Goal: Task Accomplishment & Management: Manage account settings

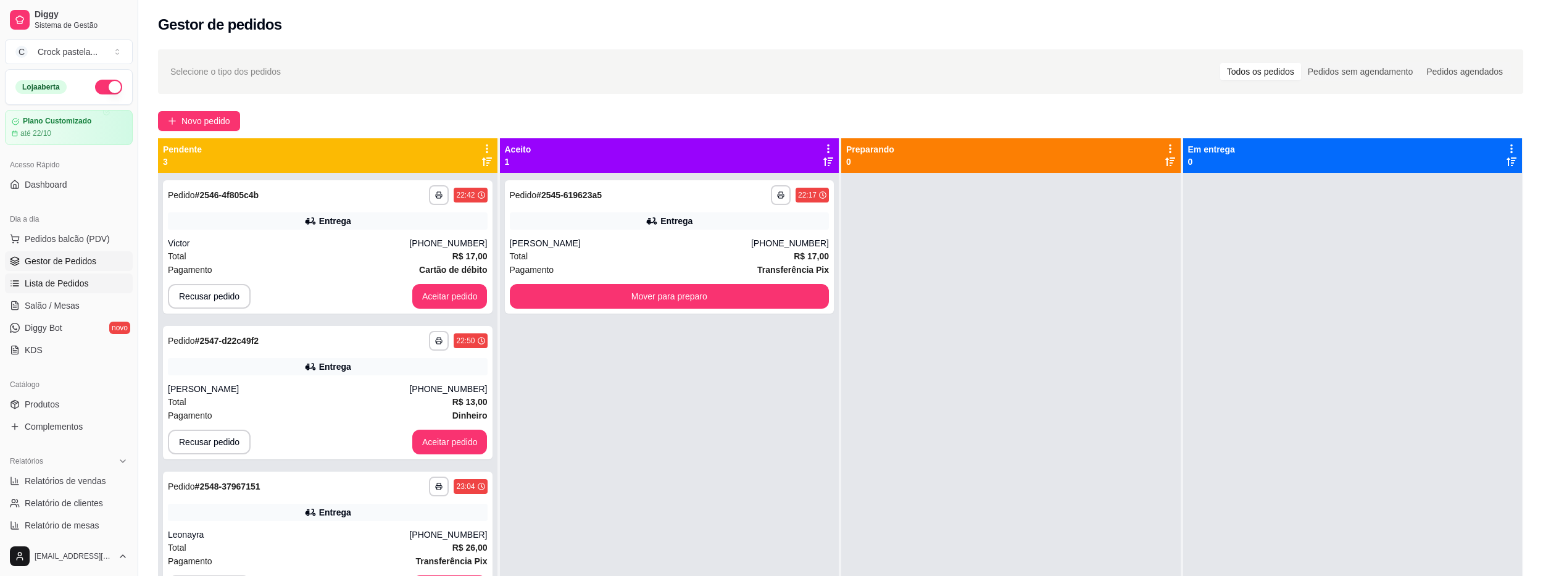
click at [92, 282] on link "Lista de Pedidos" at bounding box center [69, 283] width 128 height 20
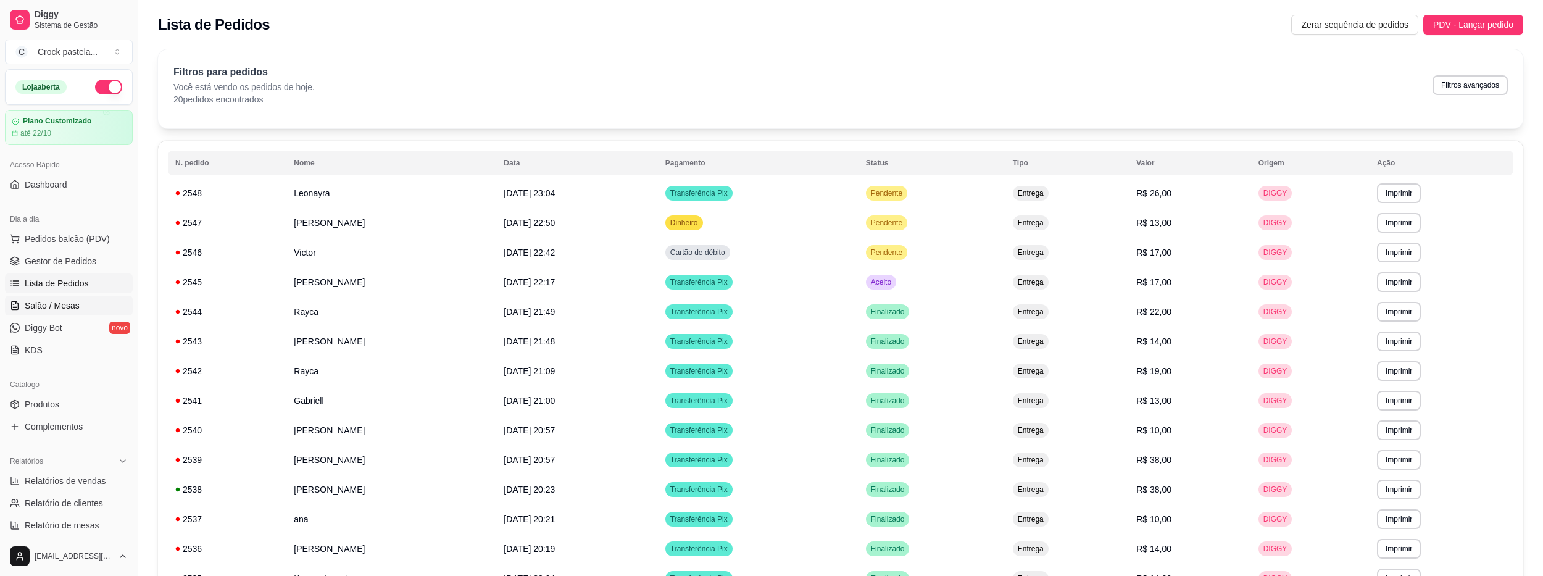
click at [93, 305] on link "Salão / Mesas" at bounding box center [69, 306] width 128 height 20
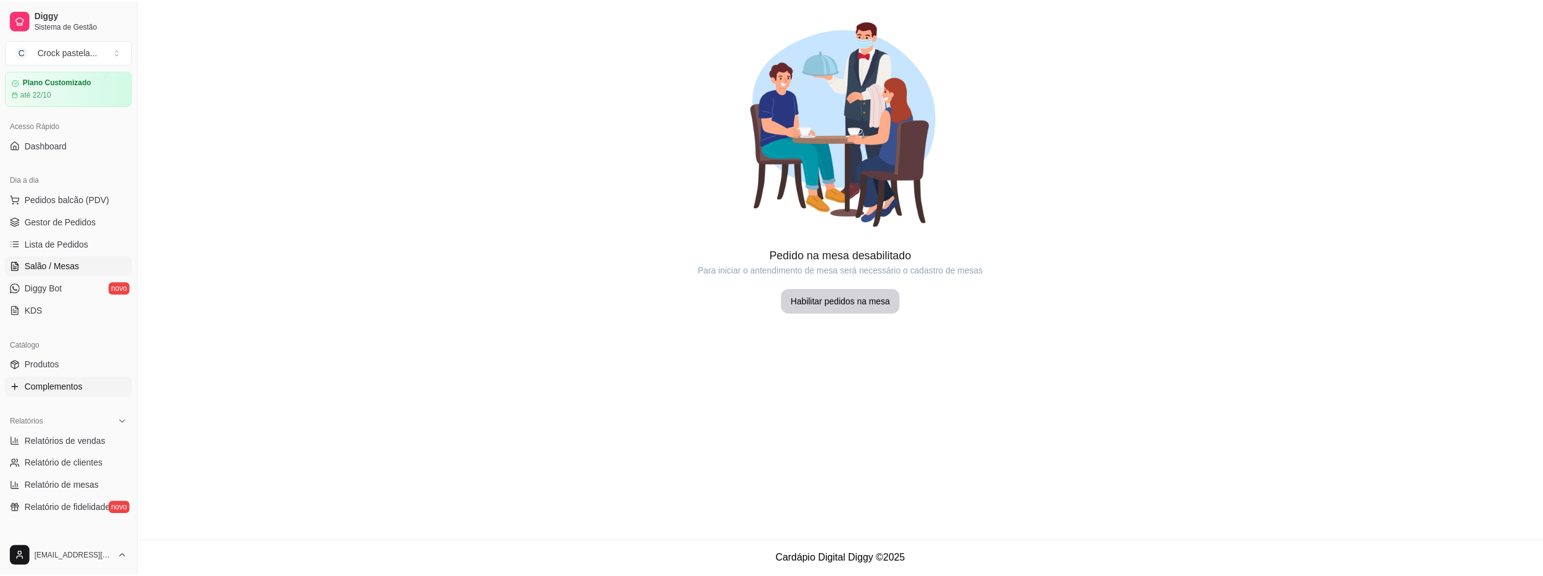
scroll to position [62, 0]
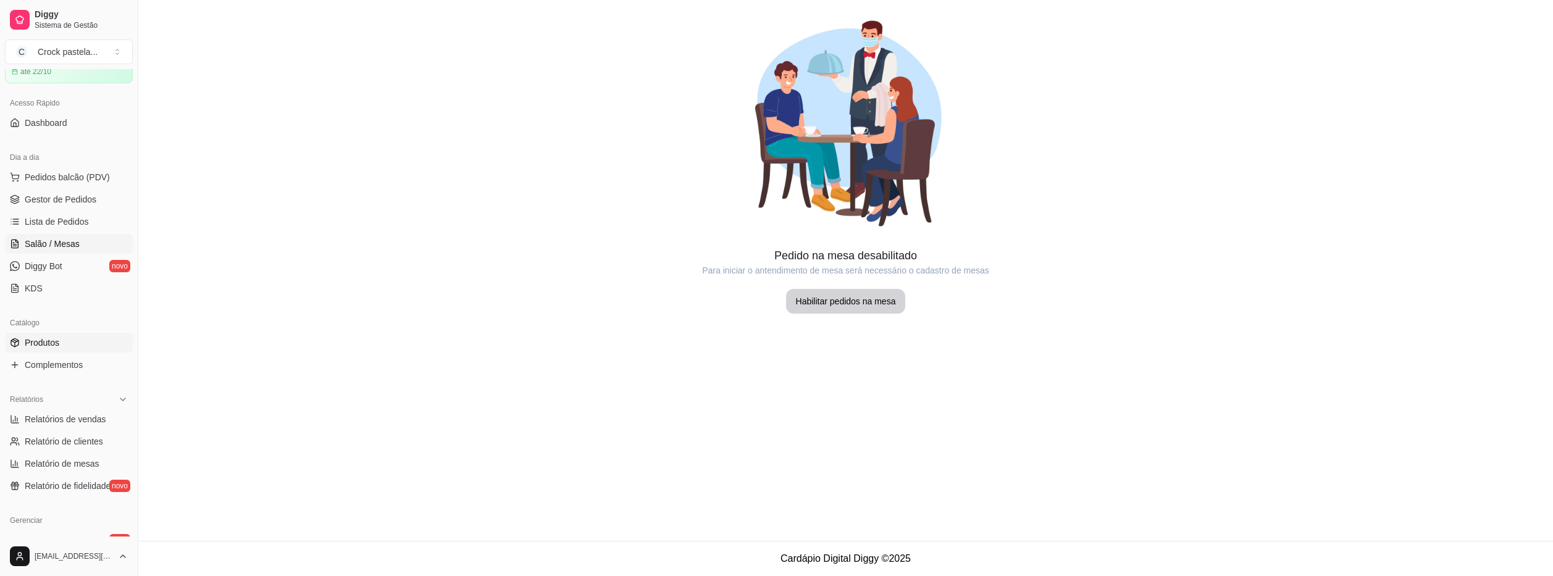
click at [57, 347] on span "Produtos" at bounding box center [42, 342] width 35 height 12
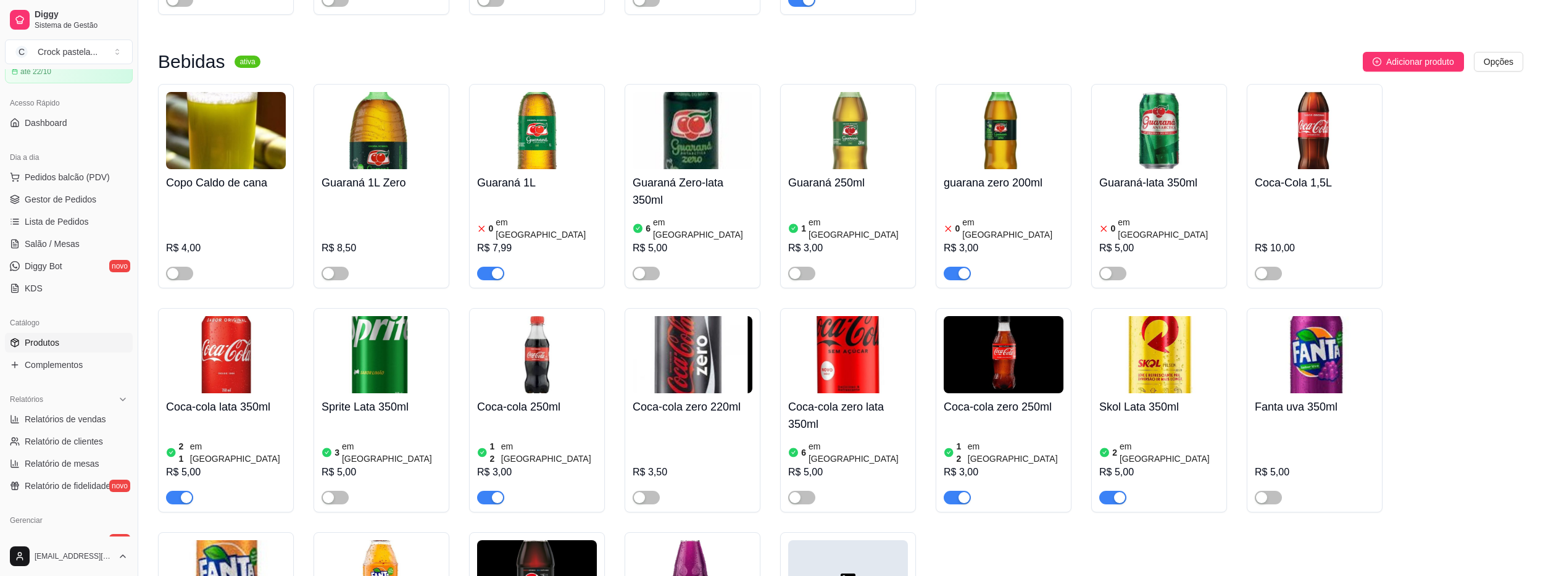
scroll to position [864, 0]
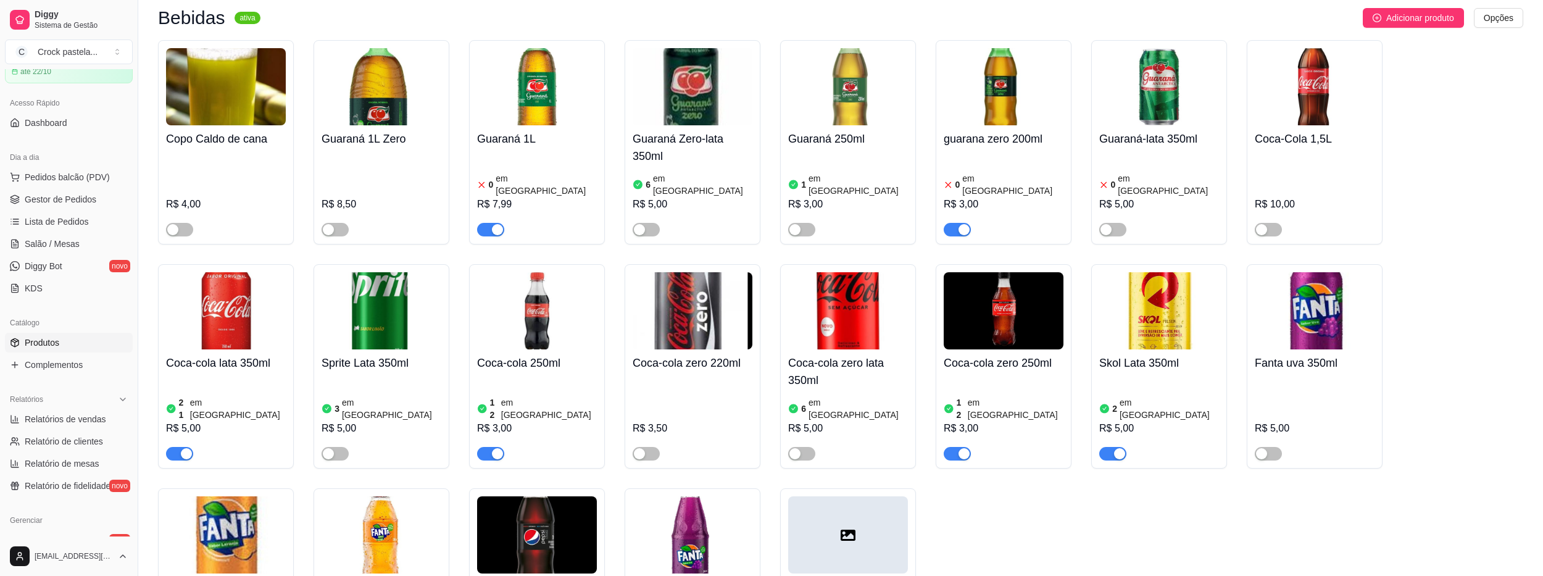
click at [967, 224] on div "button" at bounding box center [964, 229] width 11 height 11
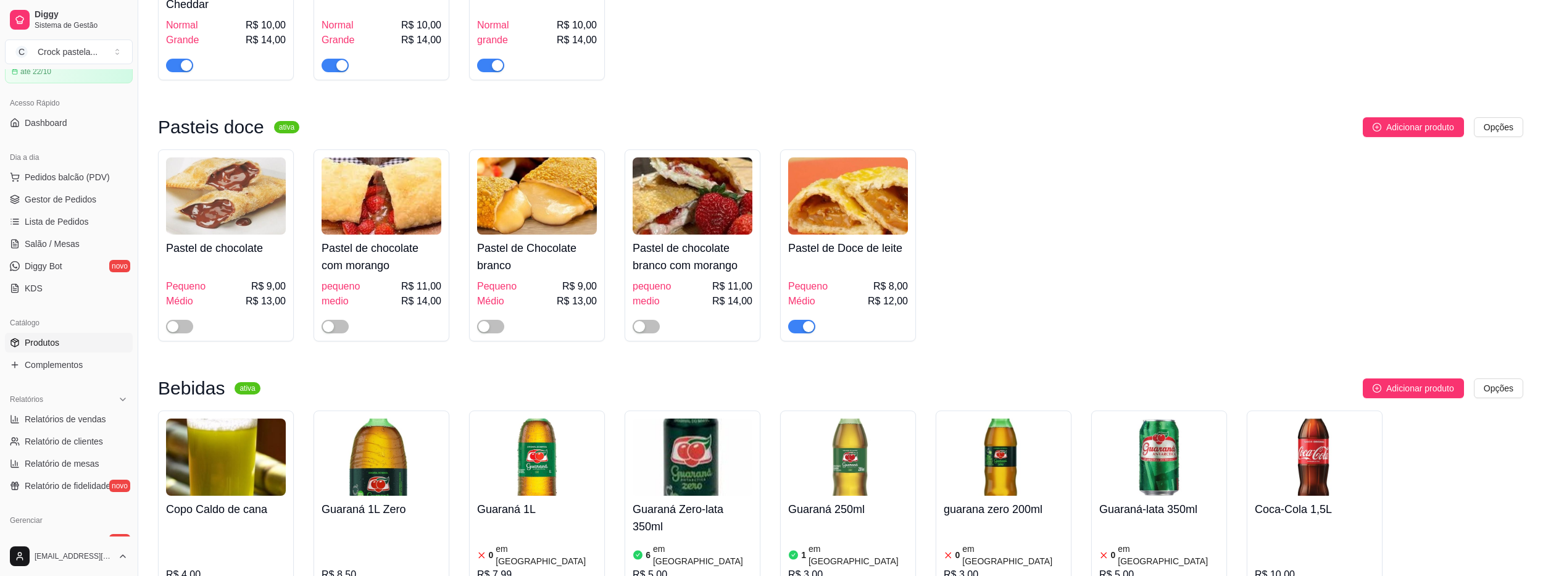
scroll to position [185, 0]
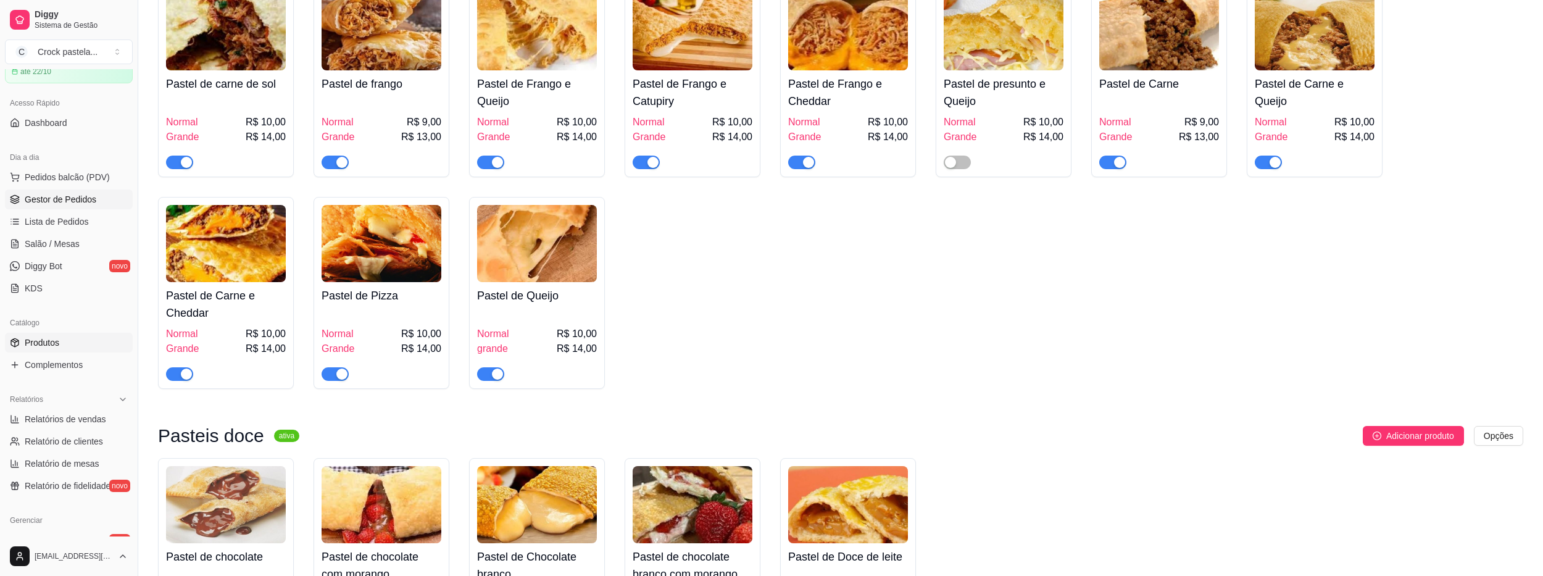
click at [83, 196] on span "Gestor de Pedidos" at bounding box center [61, 199] width 72 height 12
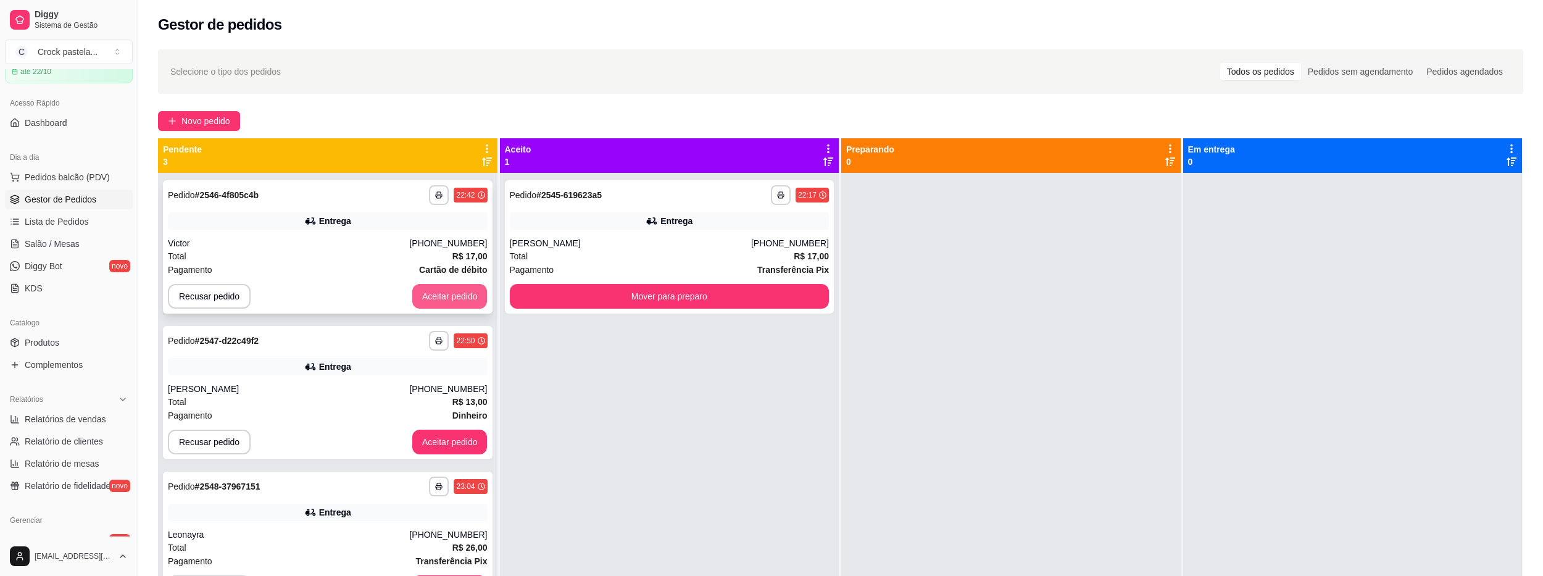
click at [442, 299] on button "Aceitar pedido" at bounding box center [449, 296] width 75 height 25
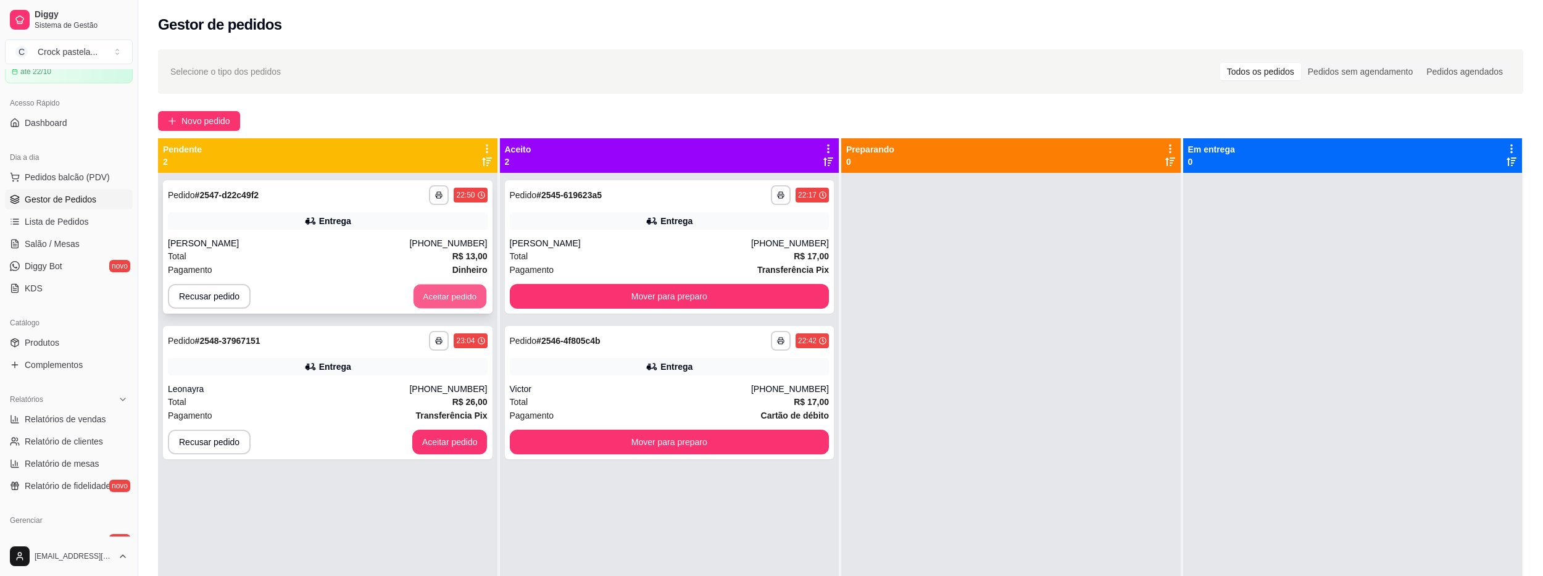
click at [443, 299] on button "Aceitar pedido" at bounding box center [450, 297] width 73 height 24
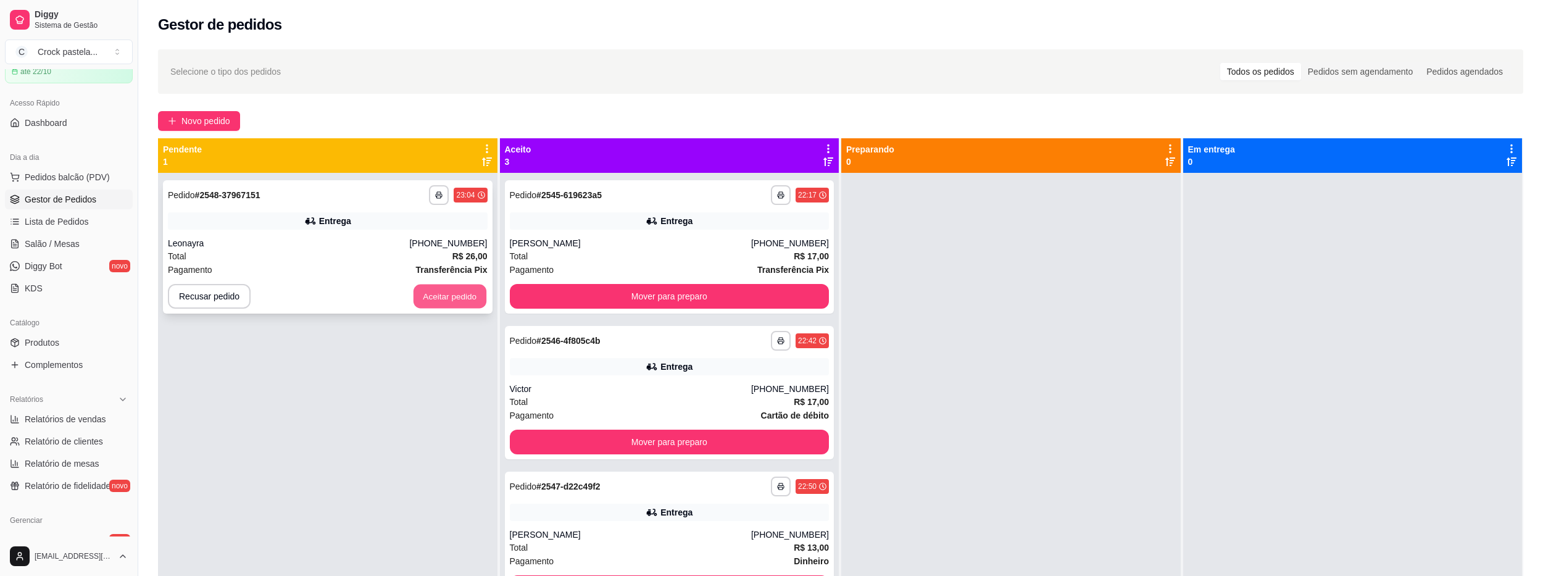
click at [443, 298] on button "Aceitar pedido" at bounding box center [450, 297] width 73 height 24
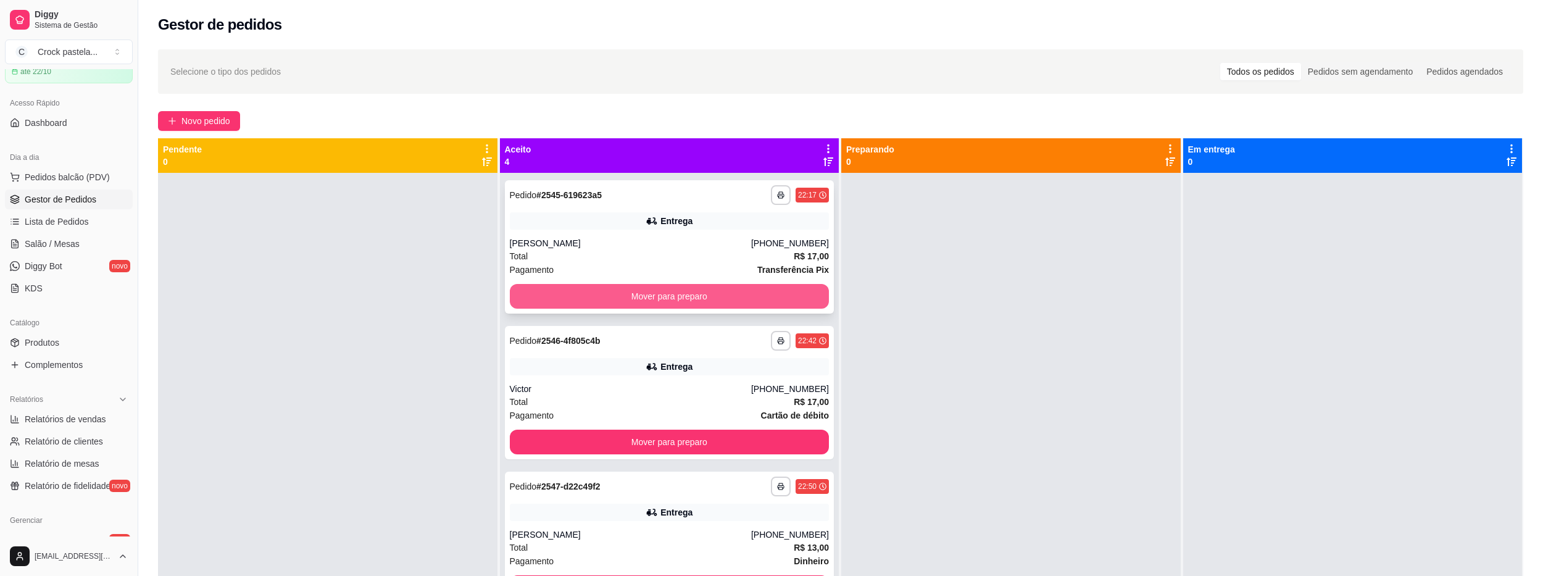
click at [732, 300] on button "Mover para preparo" at bounding box center [670, 296] width 320 height 25
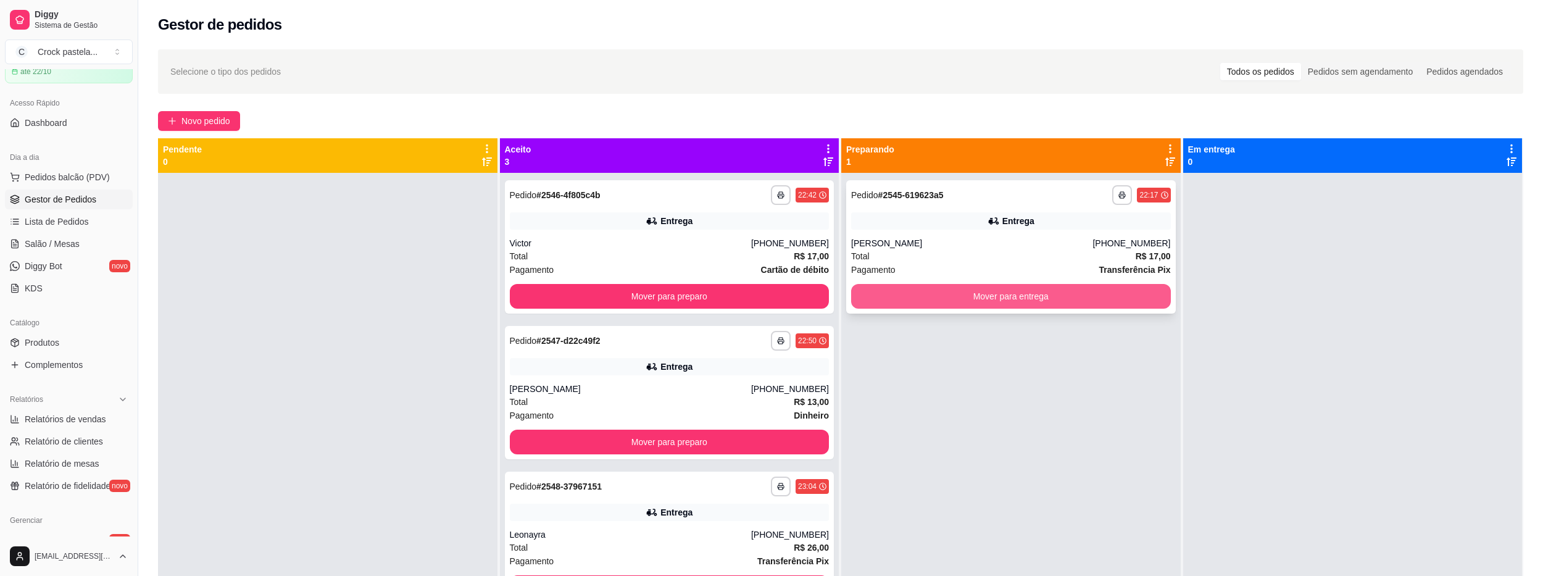
click at [973, 295] on button "Mover para entrega" at bounding box center [1011, 296] width 320 height 25
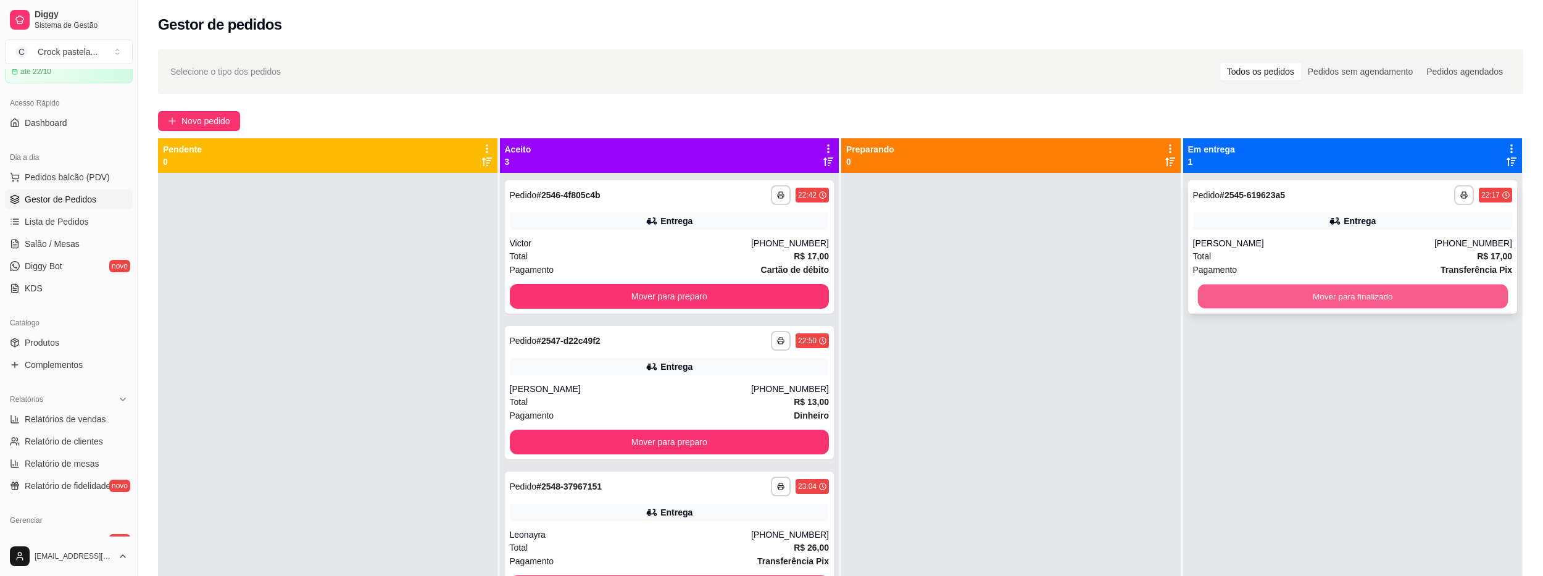
click at [1224, 306] on button "Mover para finalizado" at bounding box center [1353, 297] width 310 height 24
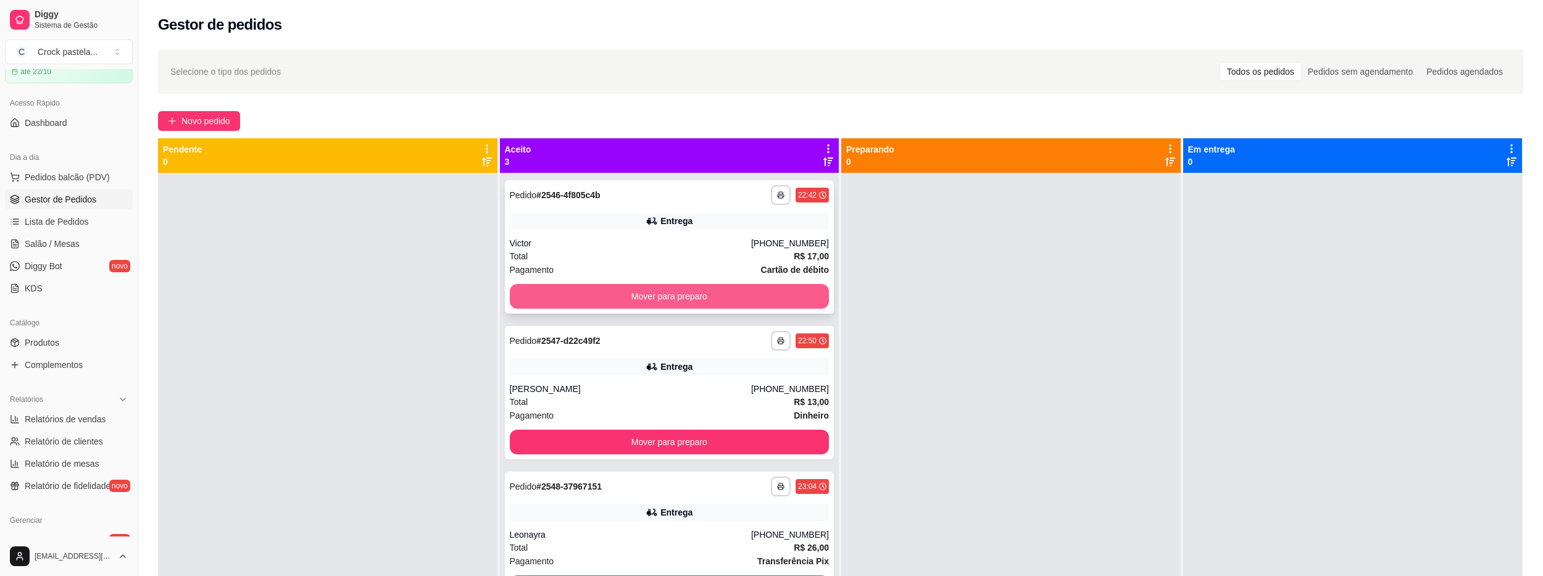
click at [577, 307] on button "Mover para preparo" at bounding box center [670, 296] width 320 height 25
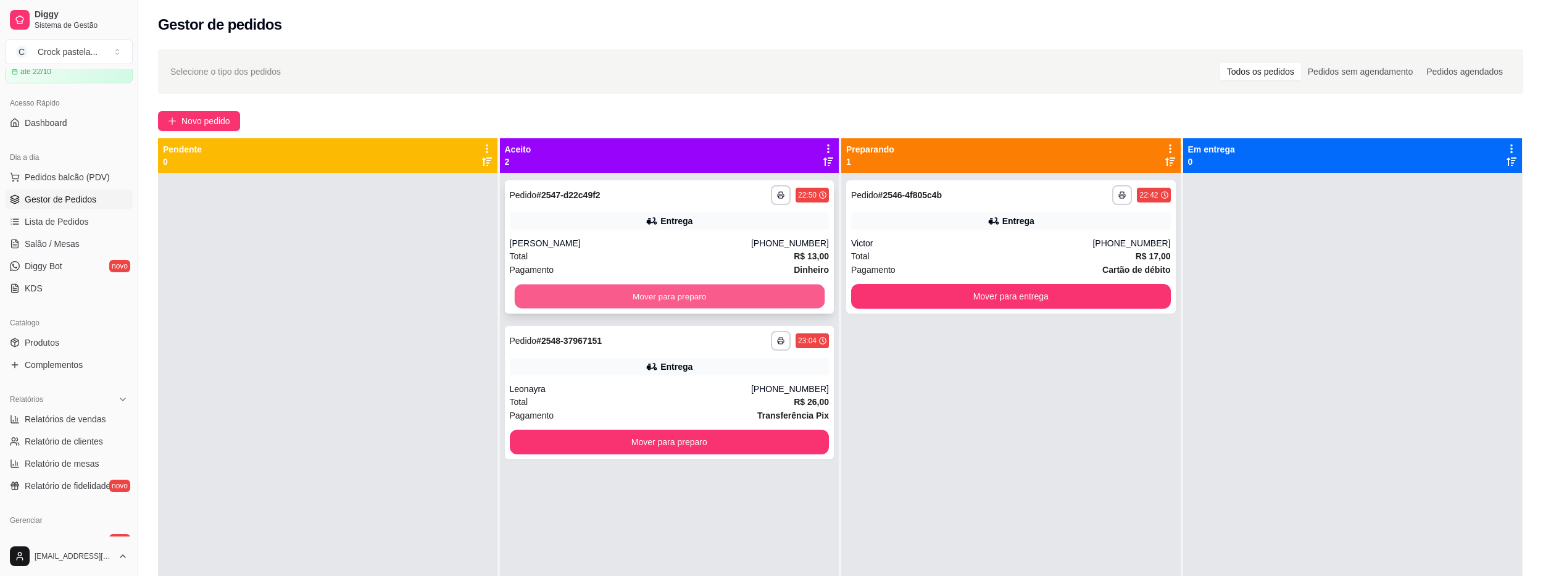
click at [584, 297] on button "Mover para preparo" at bounding box center [669, 297] width 310 height 24
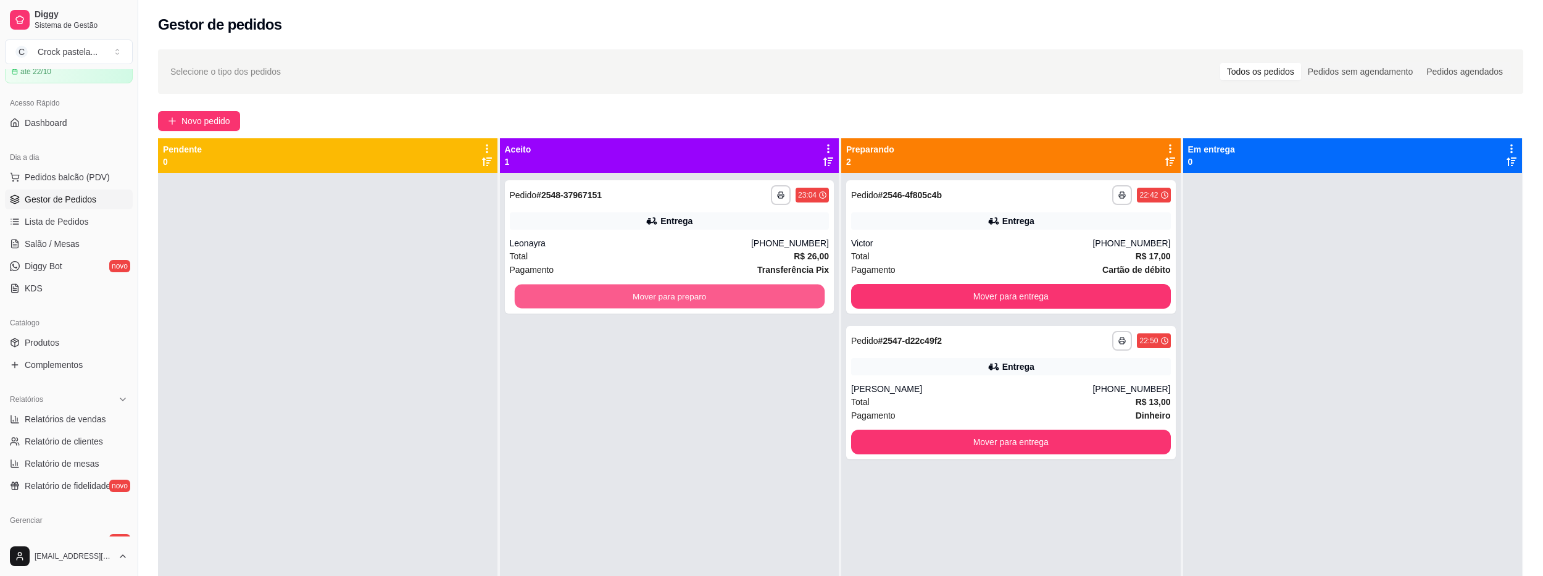
click at [584, 296] on button "Mover para preparo" at bounding box center [669, 297] width 310 height 24
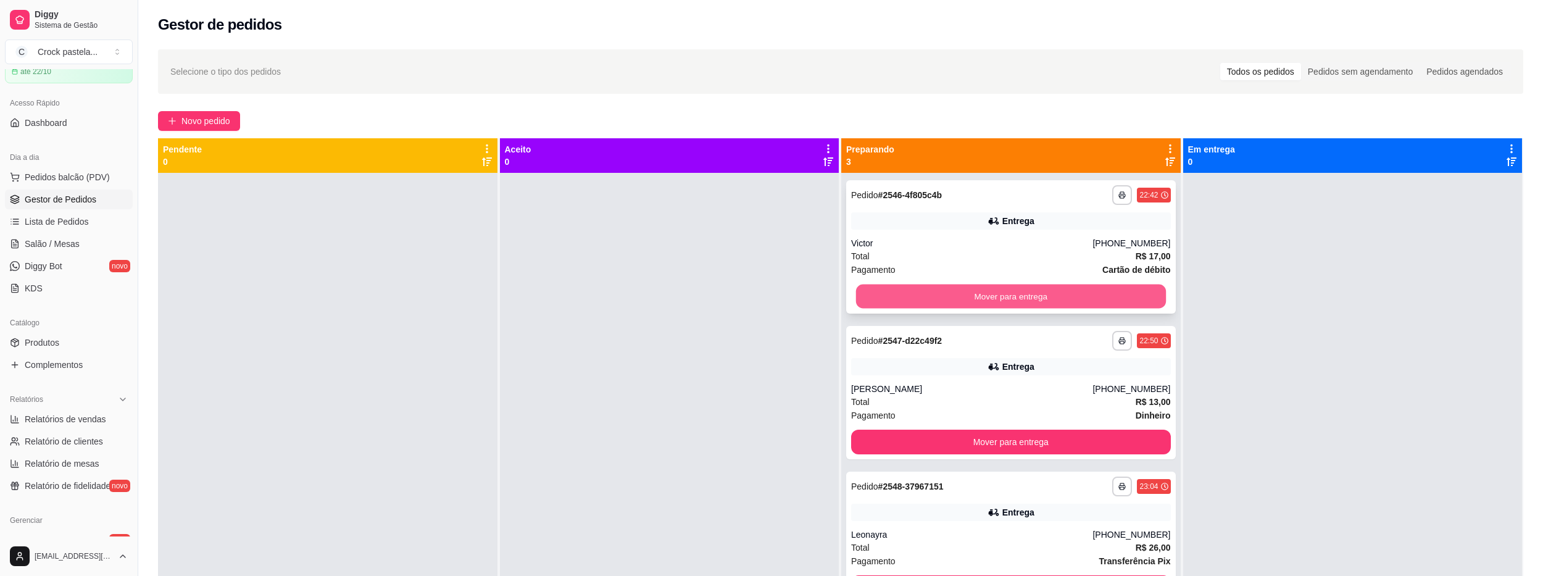
click at [999, 293] on button "Mover para entrega" at bounding box center [1011, 297] width 310 height 24
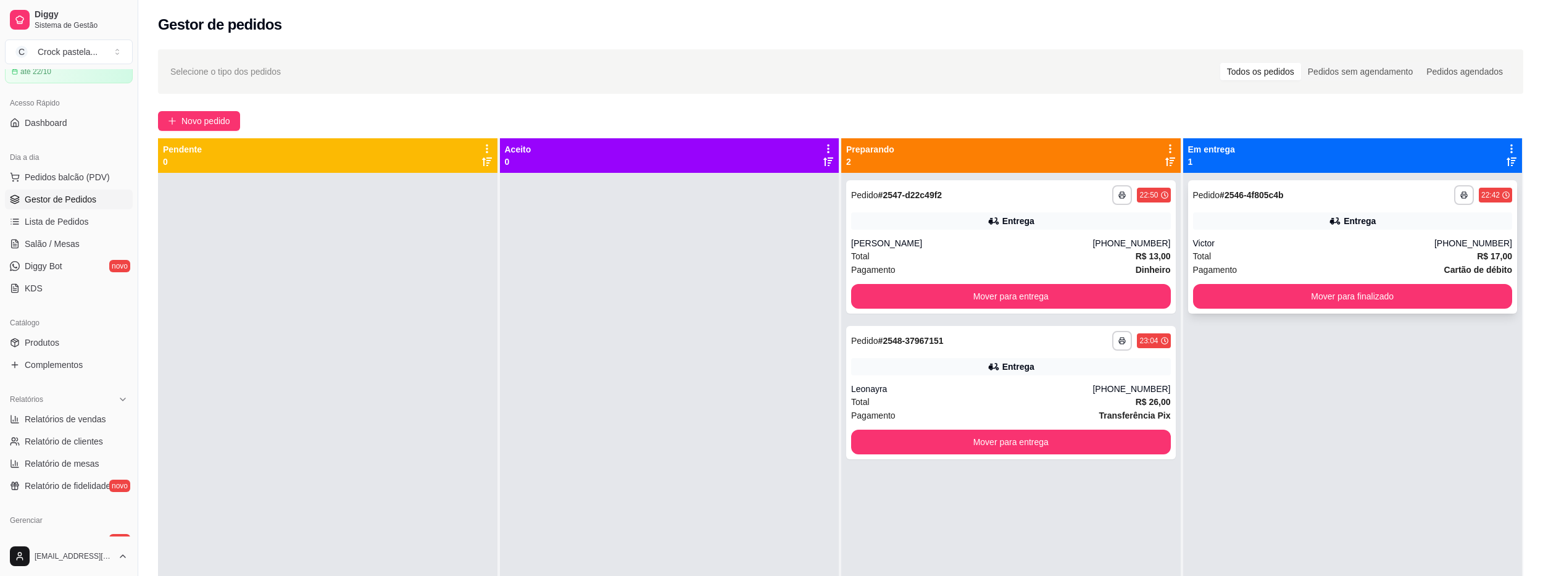
drag, startPoint x: 1212, startPoint y: 316, endPoint x: 1203, endPoint y: 290, distance: 27.7
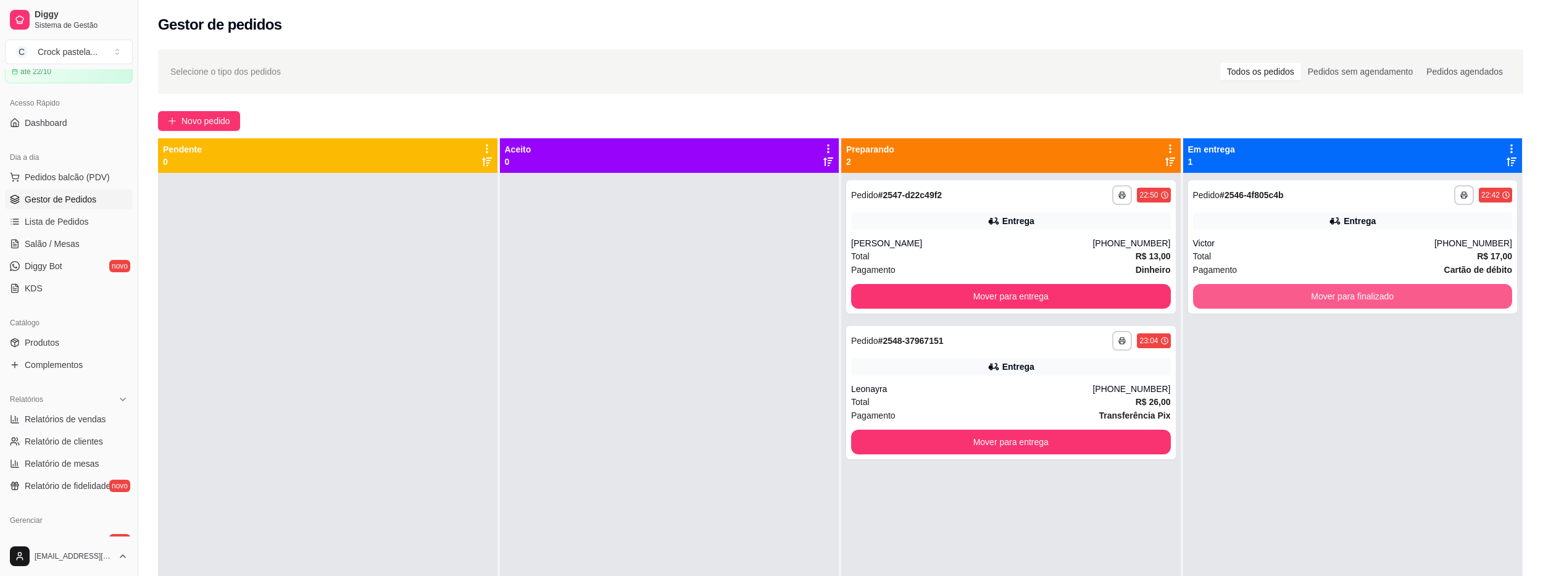
drag, startPoint x: 1203, startPoint y: 290, endPoint x: 1195, endPoint y: 356, distance: 66.5
click at [1195, 356] on div "**********" at bounding box center [1353, 461] width 340 height 576
click at [1193, 302] on button "Mover para finalizado" at bounding box center [1353, 296] width 320 height 25
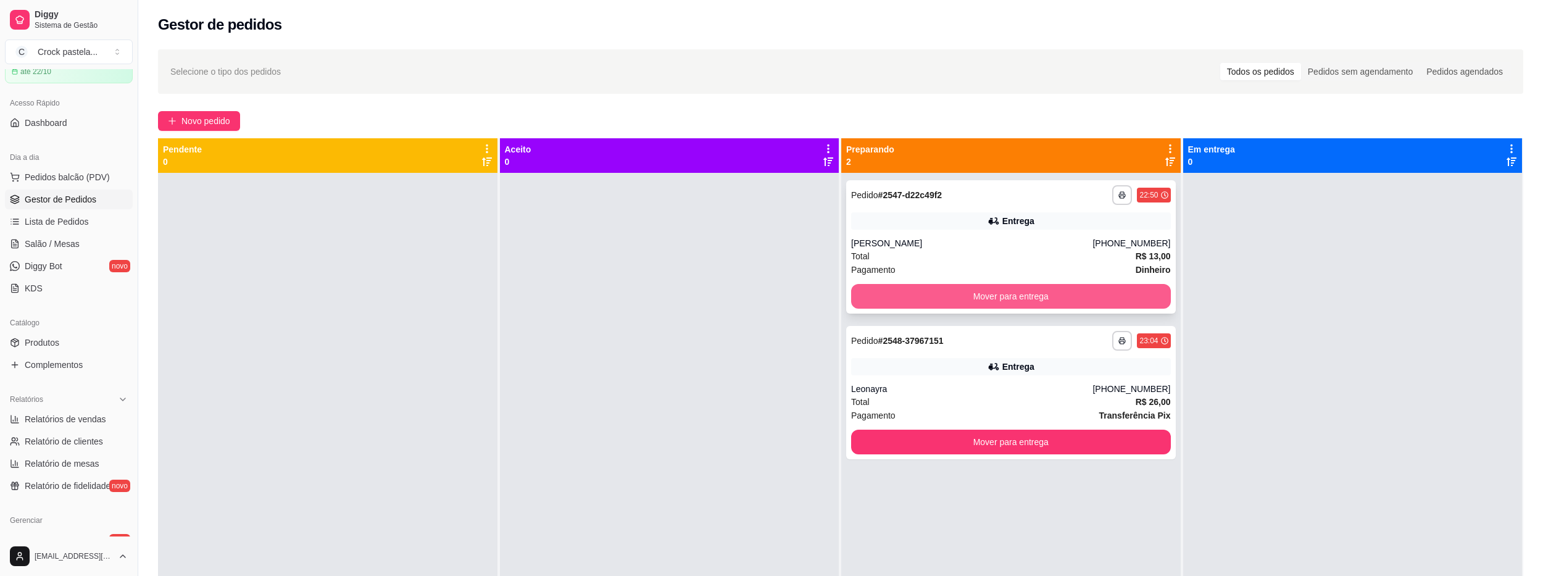
click at [1096, 291] on button "Mover para entrega" at bounding box center [1011, 296] width 320 height 25
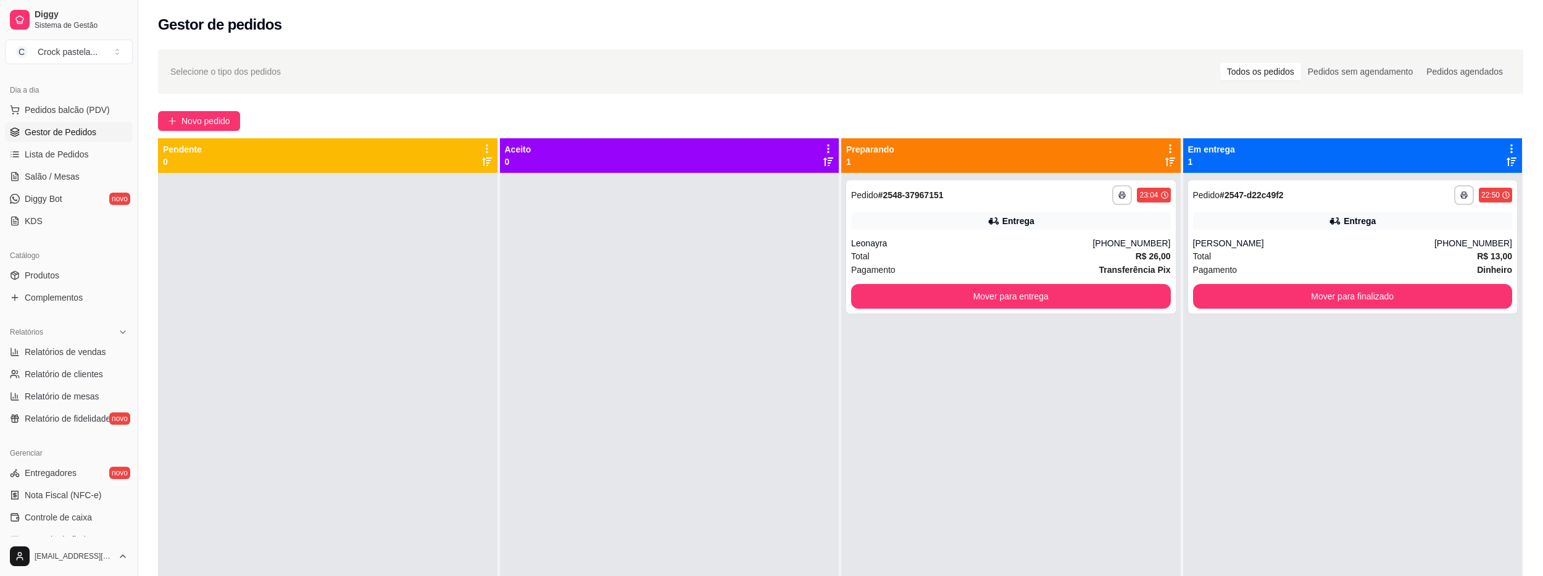
scroll to position [185, 0]
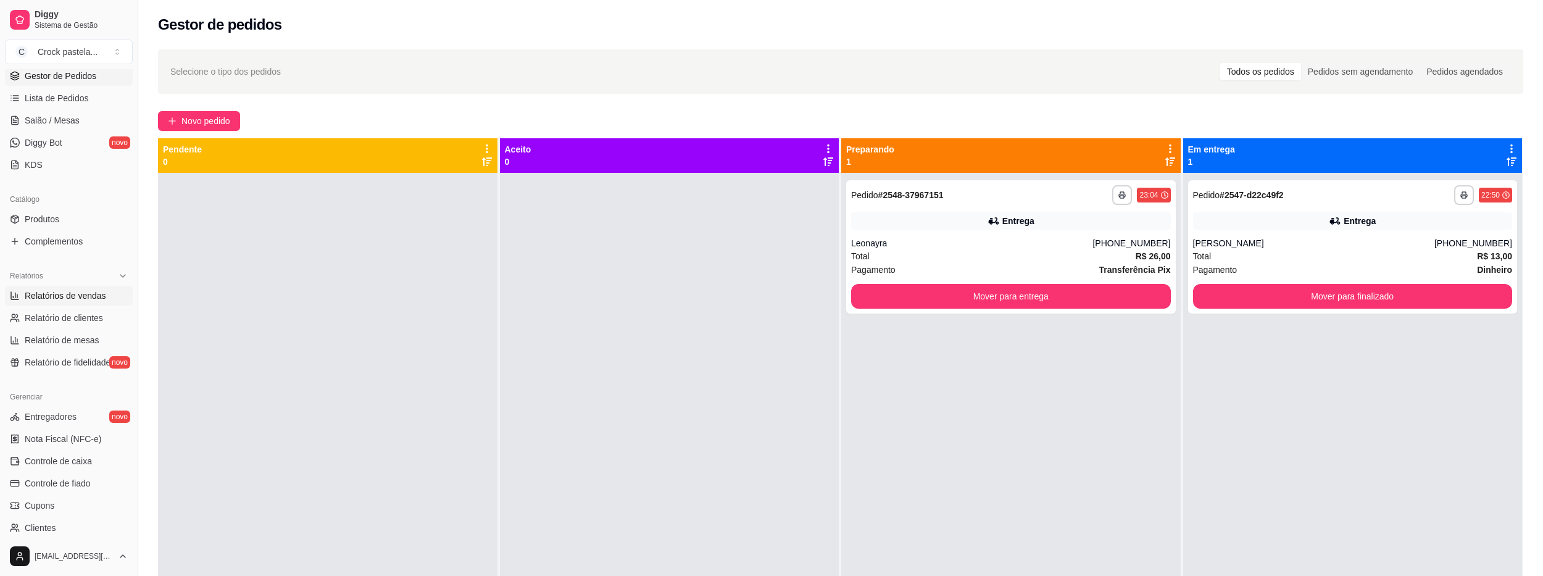
click at [85, 299] on span "Relatórios de vendas" at bounding box center [65, 296] width 81 height 12
select select "ALL"
select select "0"
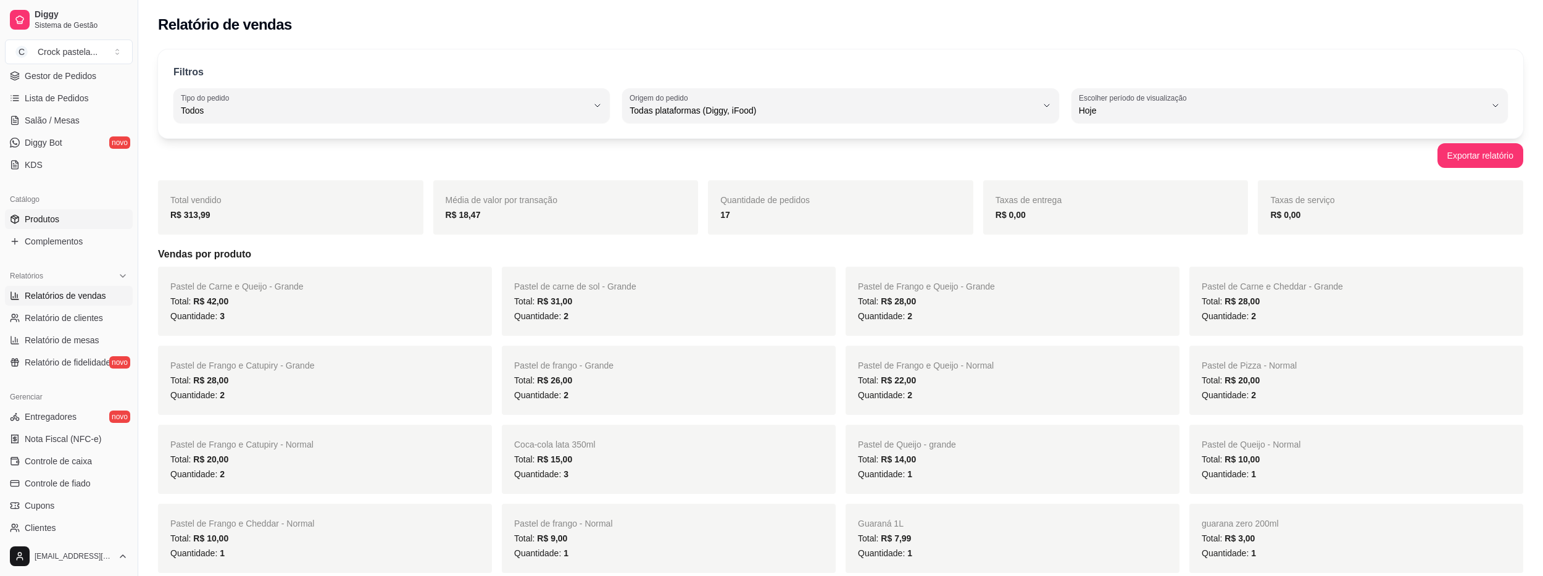
click at [64, 219] on link "Produtos" at bounding box center [69, 219] width 128 height 20
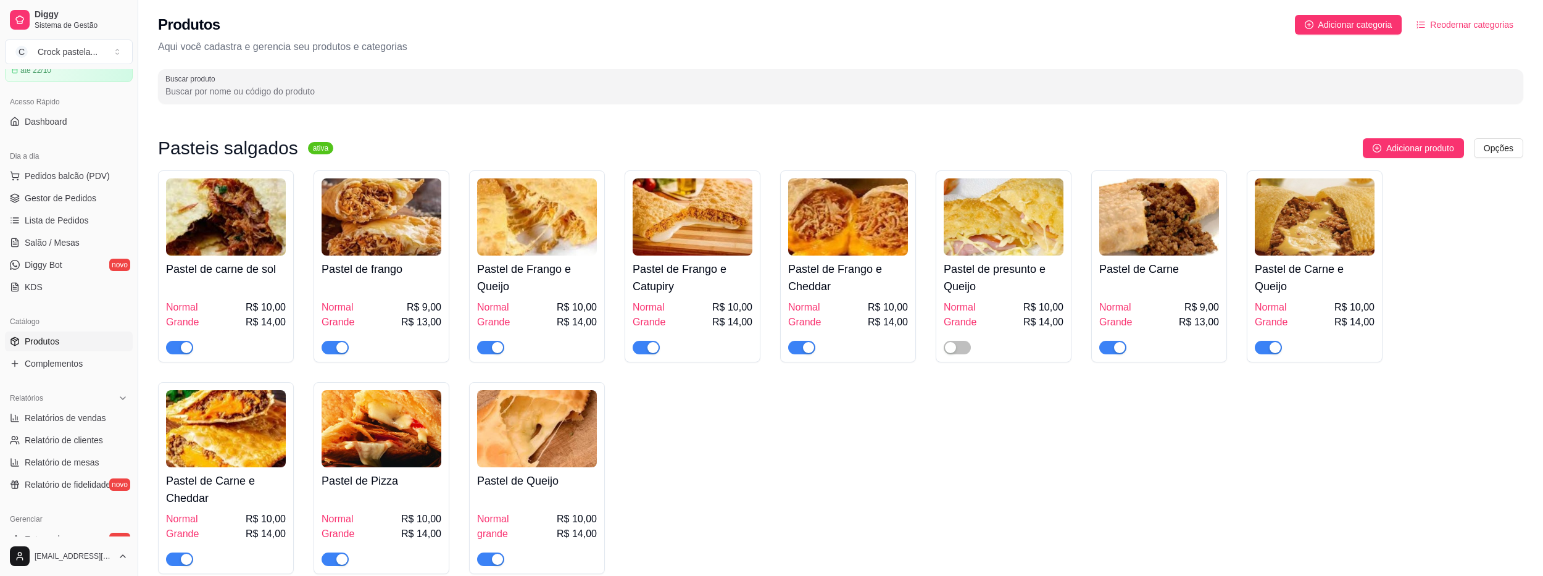
scroll to position [62, 0]
click at [93, 198] on span "Gestor de Pedidos" at bounding box center [61, 199] width 72 height 12
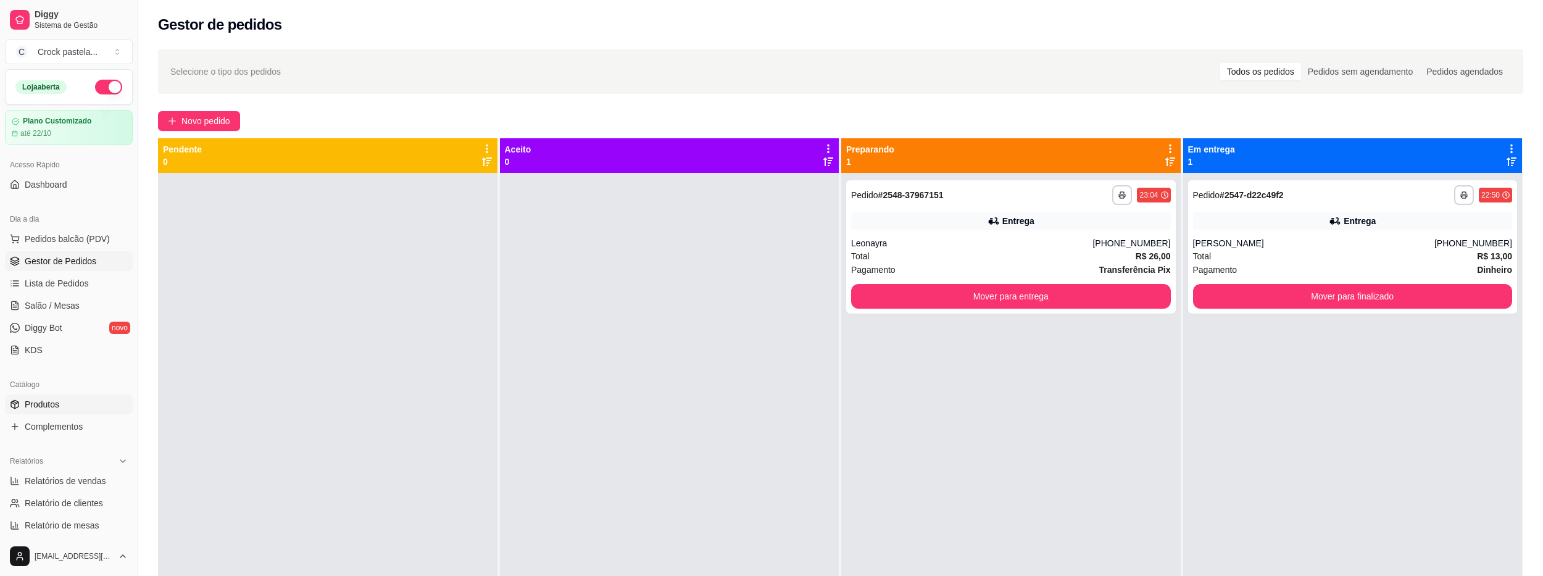
click at [23, 405] on link "Produtos" at bounding box center [69, 404] width 128 height 20
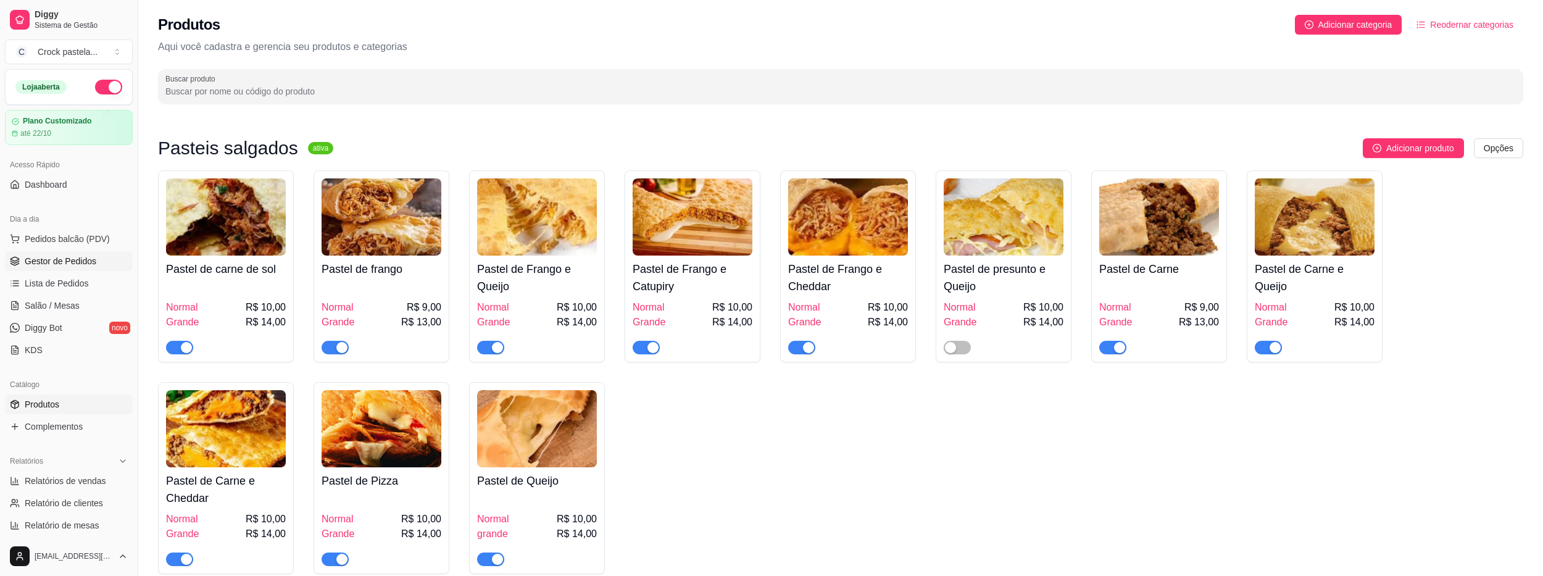
click at [70, 262] on span "Gestor de Pedidos" at bounding box center [61, 261] width 72 height 12
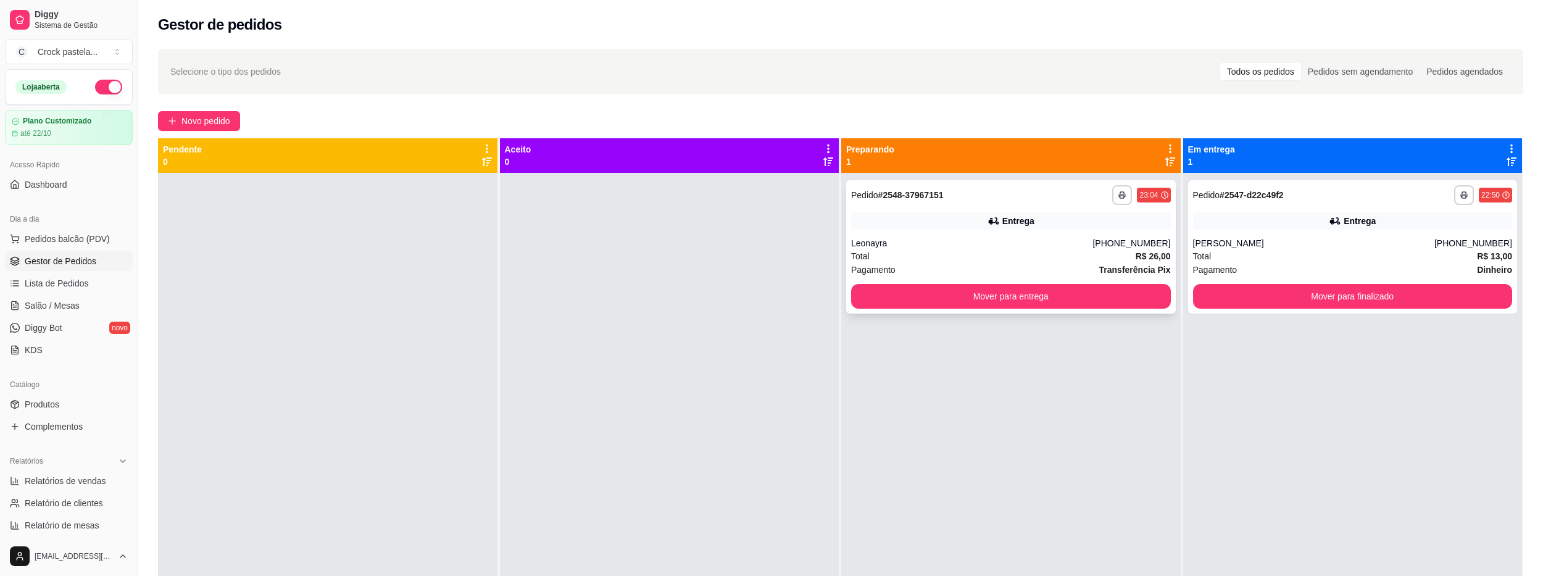
click at [984, 251] on div "Total R$ 26,00" at bounding box center [1011, 256] width 320 height 14
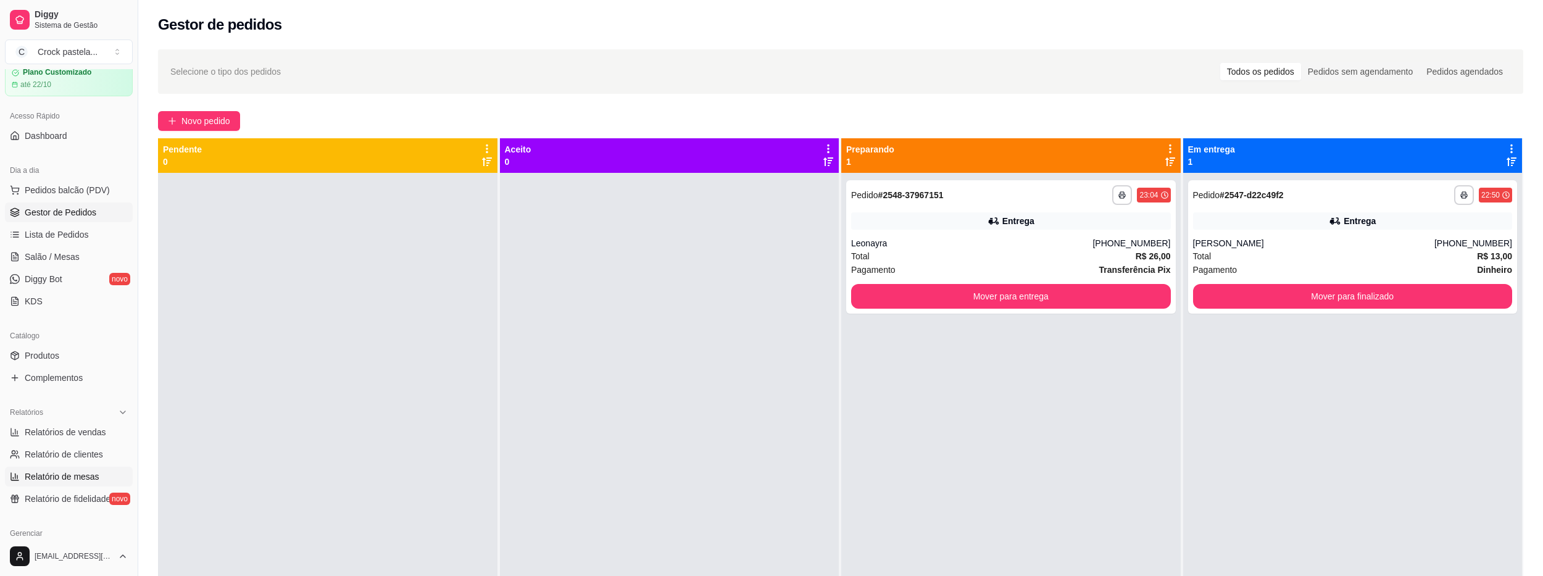
scroll to position [123, 0]
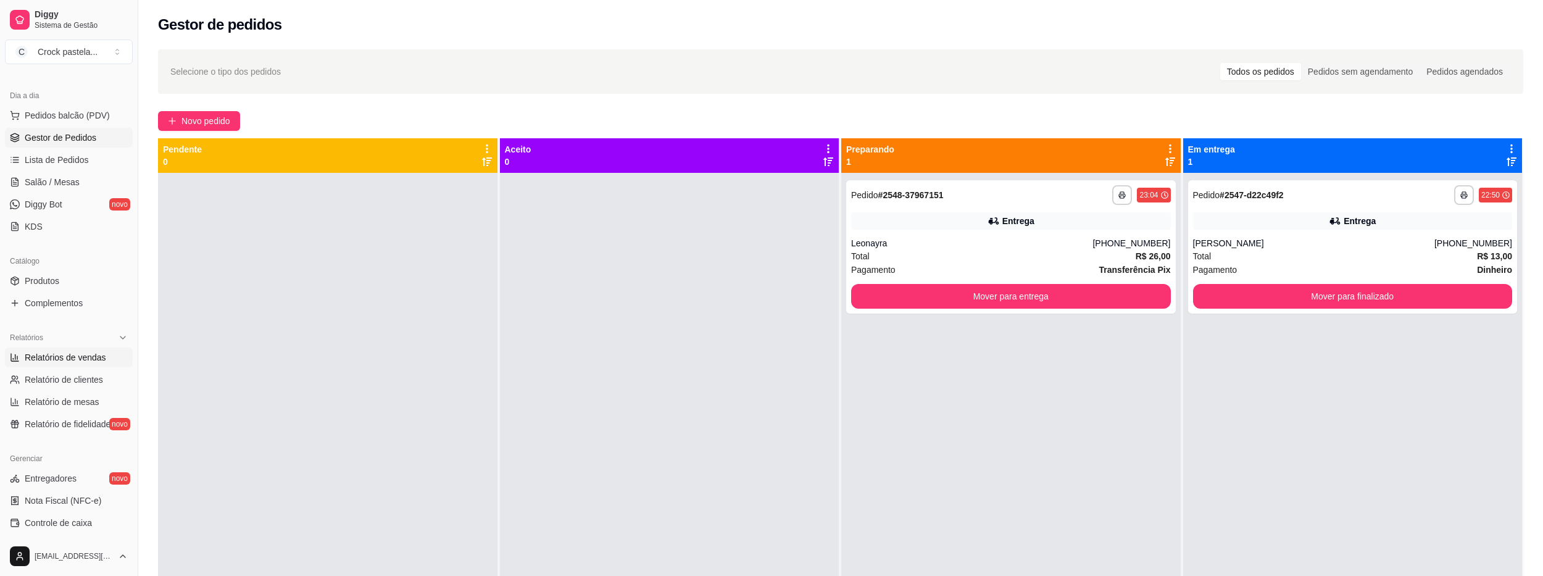
click at [100, 357] on span "Relatórios de vendas" at bounding box center [65, 357] width 81 height 12
select select "ALL"
select select "0"
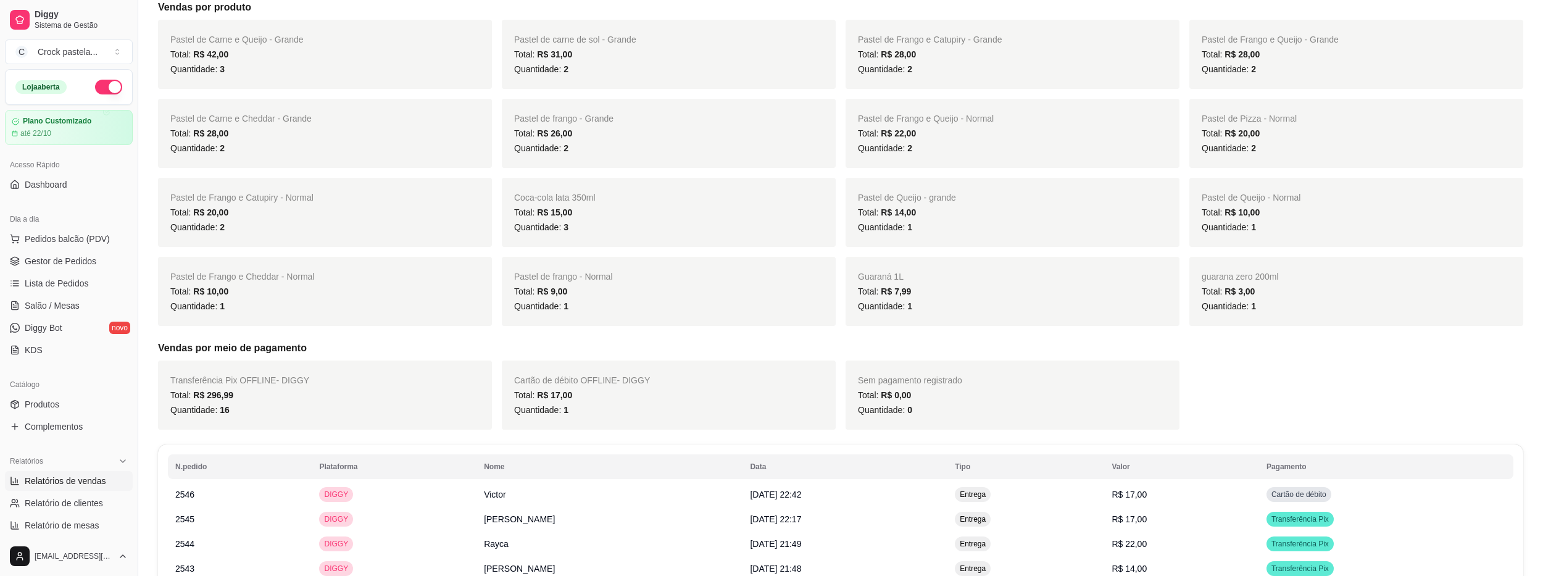
click at [96, 88] on button "button" at bounding box center [108, 87] width 27 height 15
click at [76, 264] on span "Gestor de Pedidos" at bounding box center [61, 261] width 72 height 12
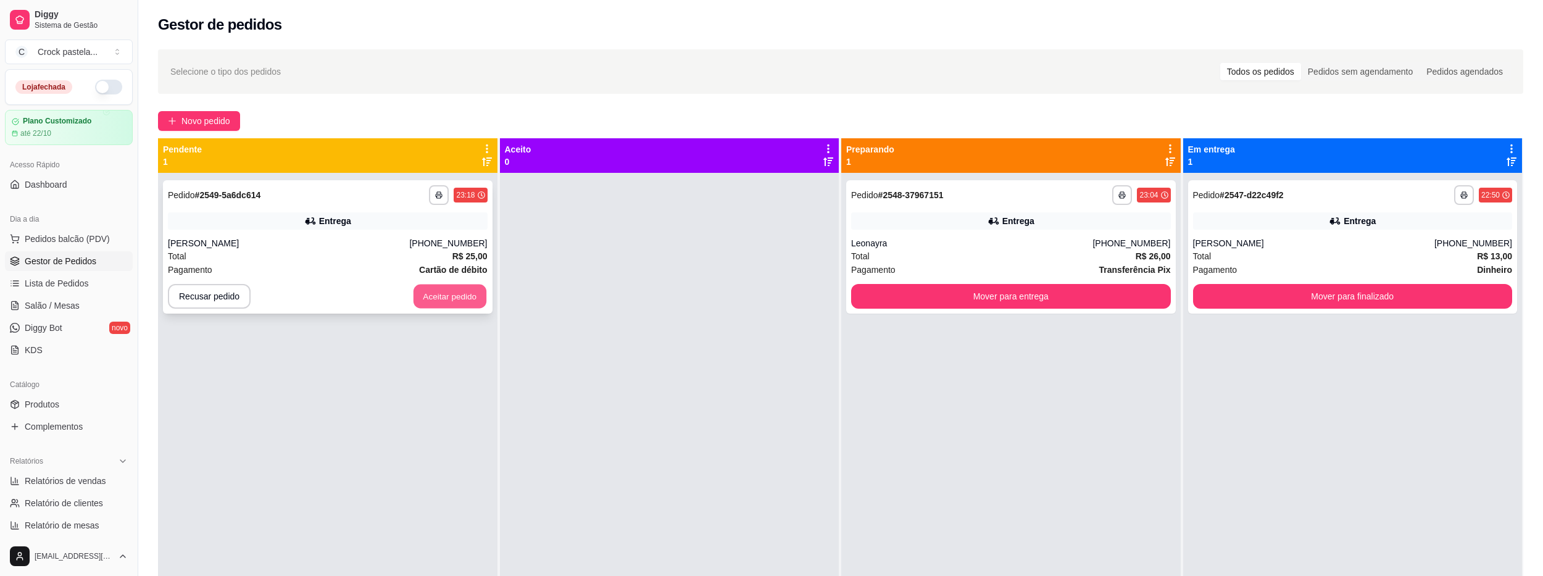
click at [445, 296] on button "Aceitar pedido" at bounding box center [450, 297] width 73 height 24
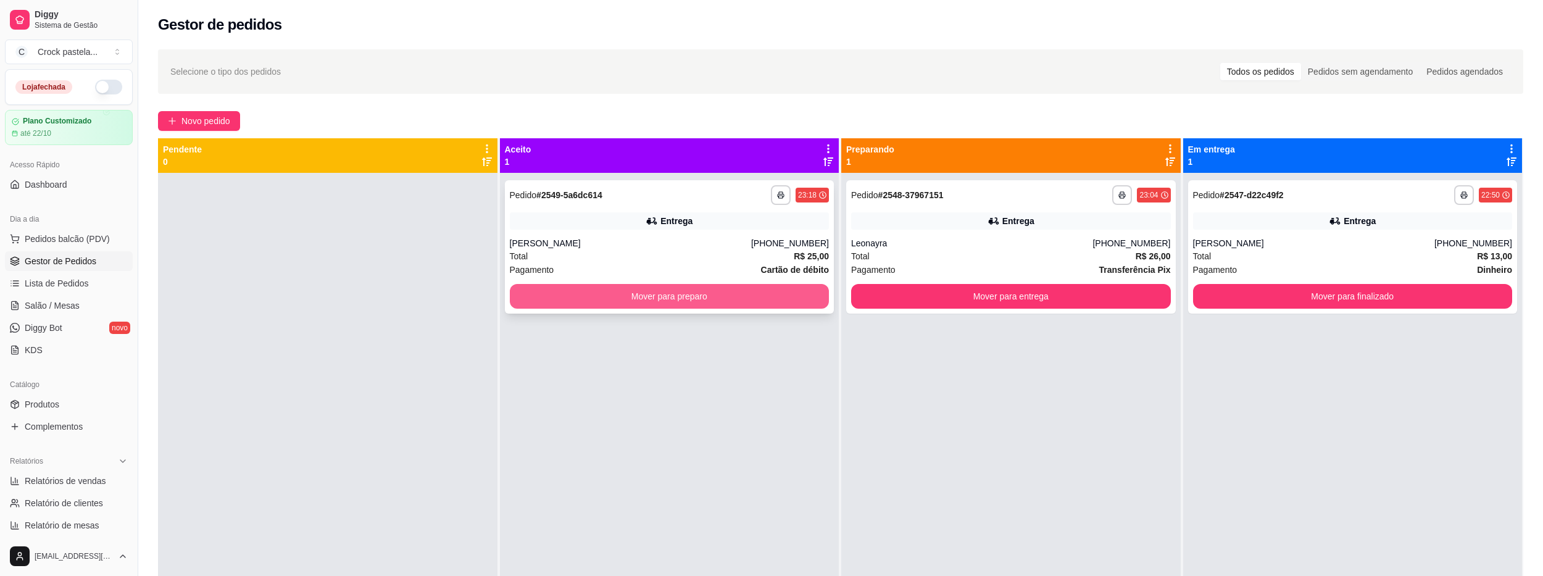
click at [578, 305] on button "Mover para preparo" at bounding box center [670, 296] width 320 height 25
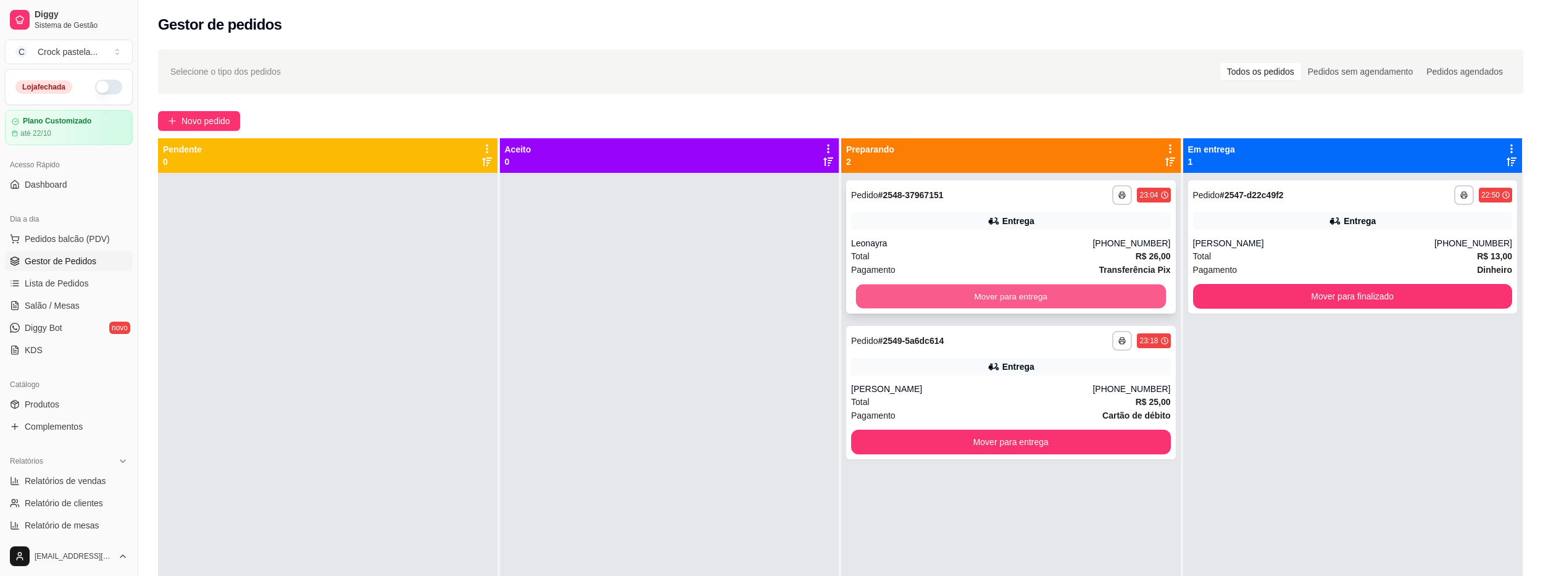
click at [1009, 294] on button "Mover para entrega" at bounding box center [1011, 297] width 310 height 24
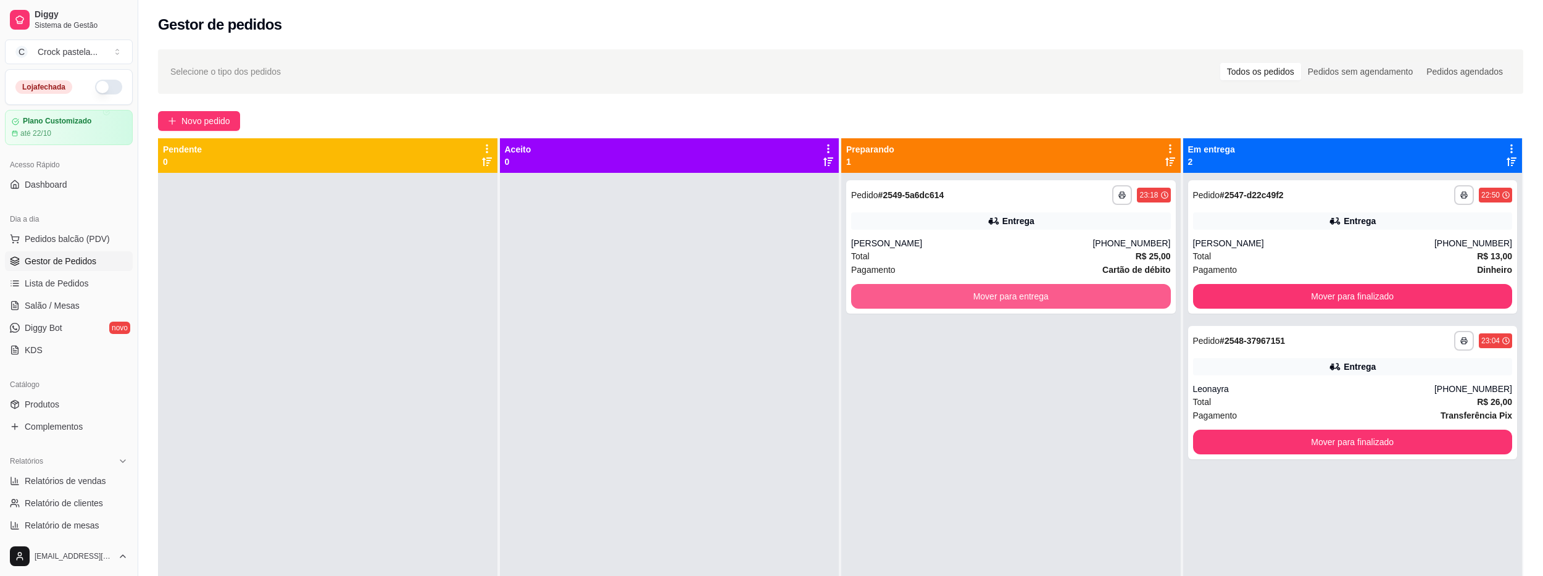
click at [1010, 293] on button "Mover para entrega" at bounding box center [1011, 296] width 320 height 25
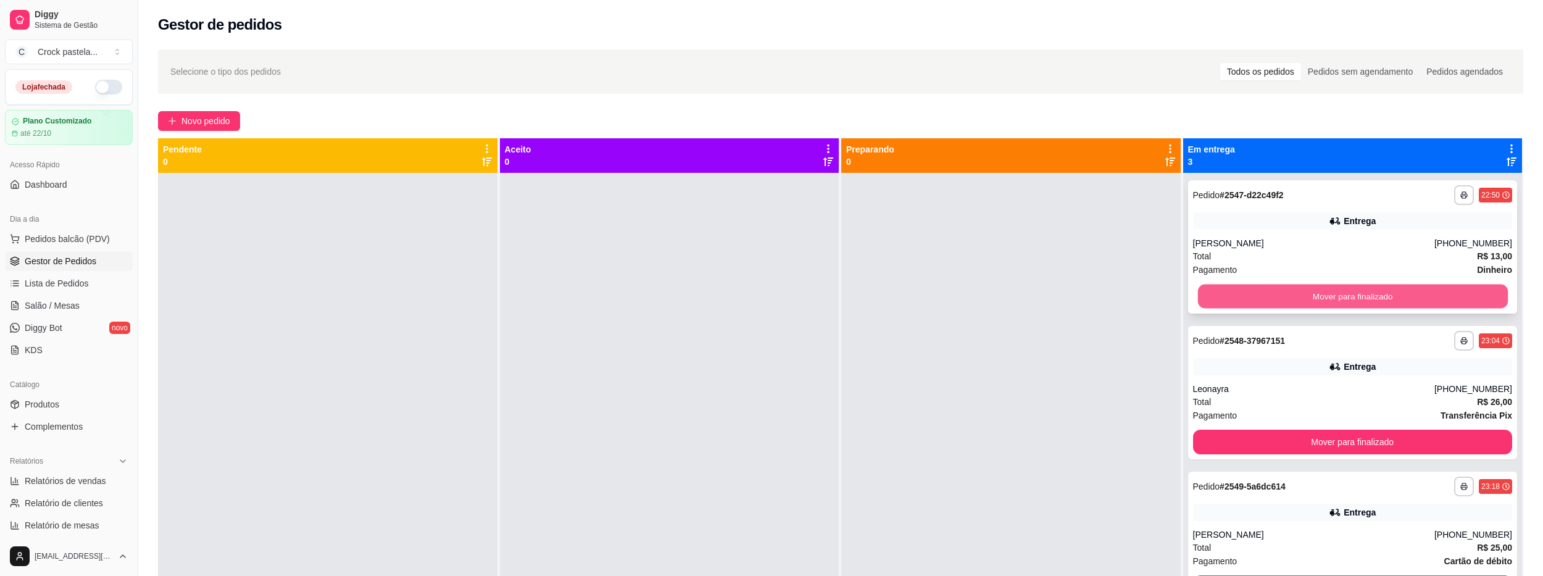
click at [1282, 302] on button "Mover para finalizado" at bounding box center [1353, 297] width 310 height 24
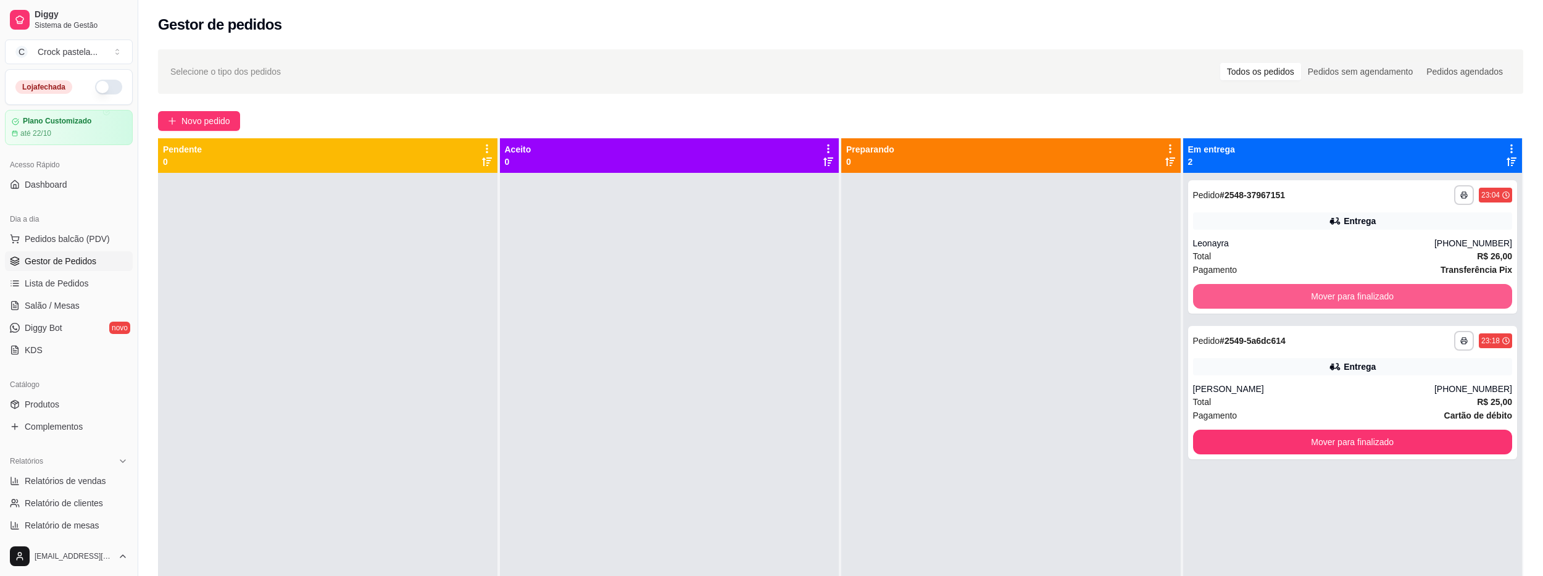
click at [1283, 302] on button "Mover para finalizado" at bounding box center [1353, 296] width 320 height 25
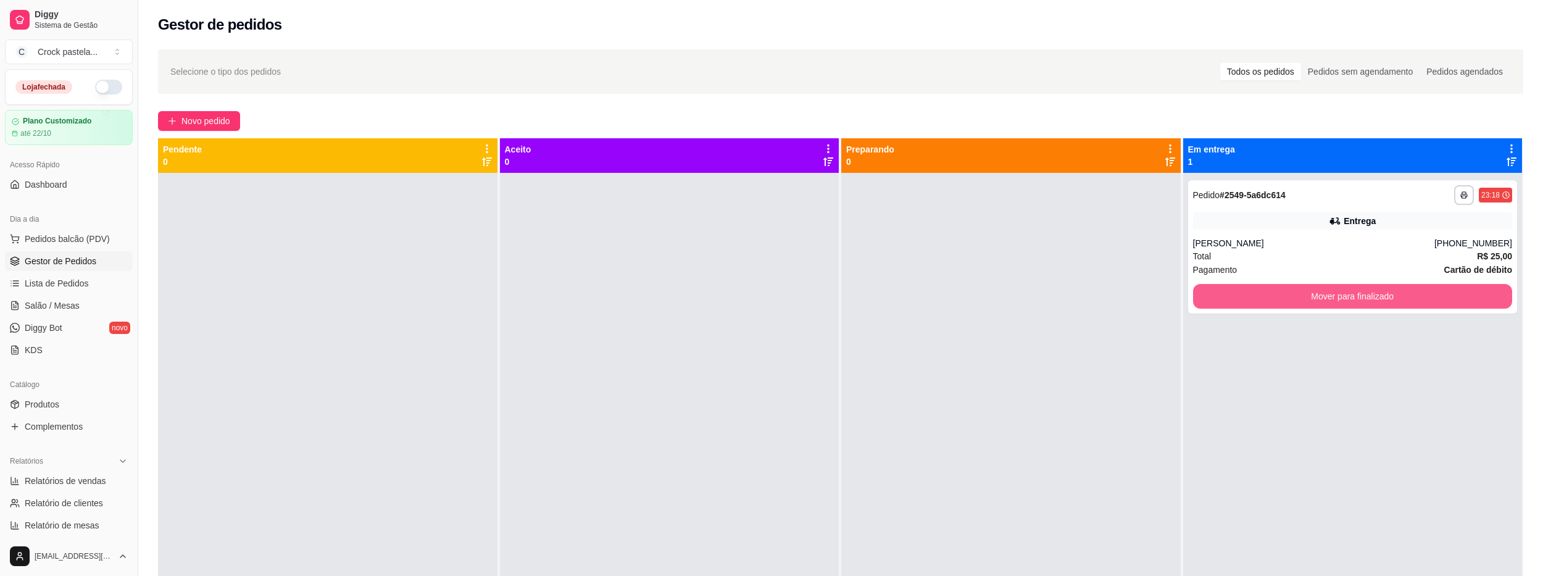
click at [1283, 302] on button "Mover para finalizado" at bounding box center [1353, 296] width 320 height 25
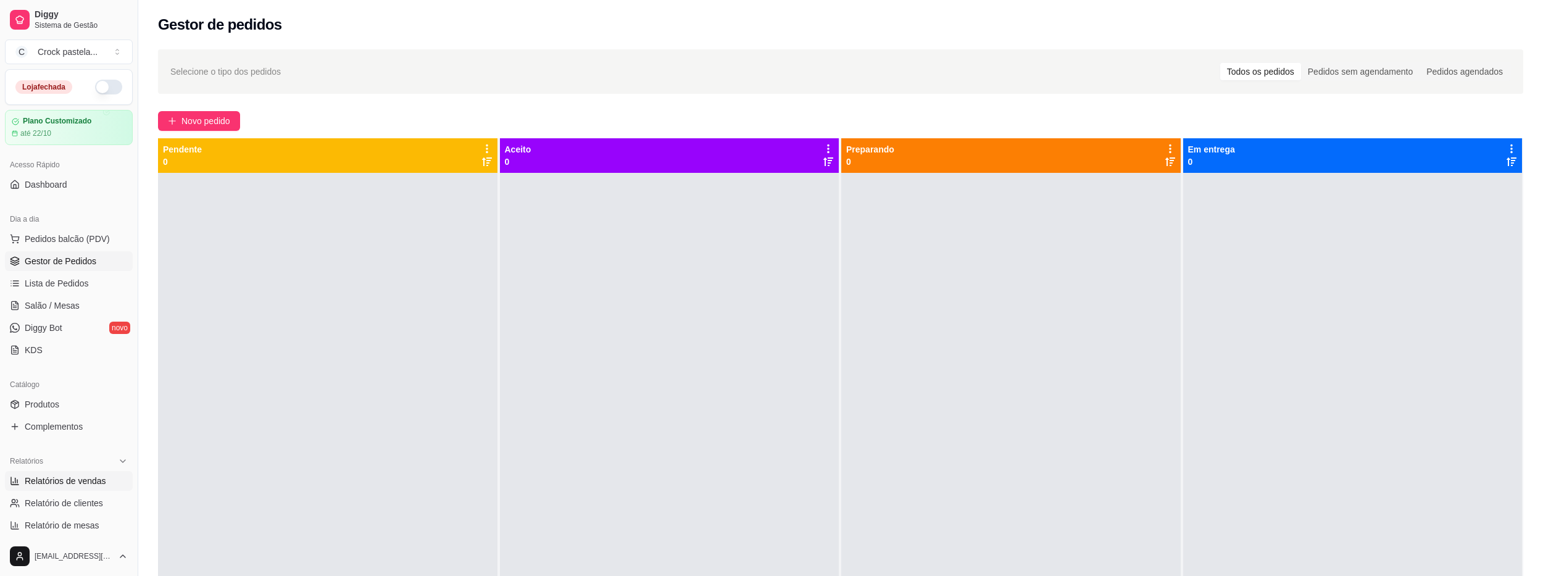
click at [64, 483] on span "Relatórios de vendas" at bounding box center [65, 481] width 81 height 12
select select "ALL"
select select "0"
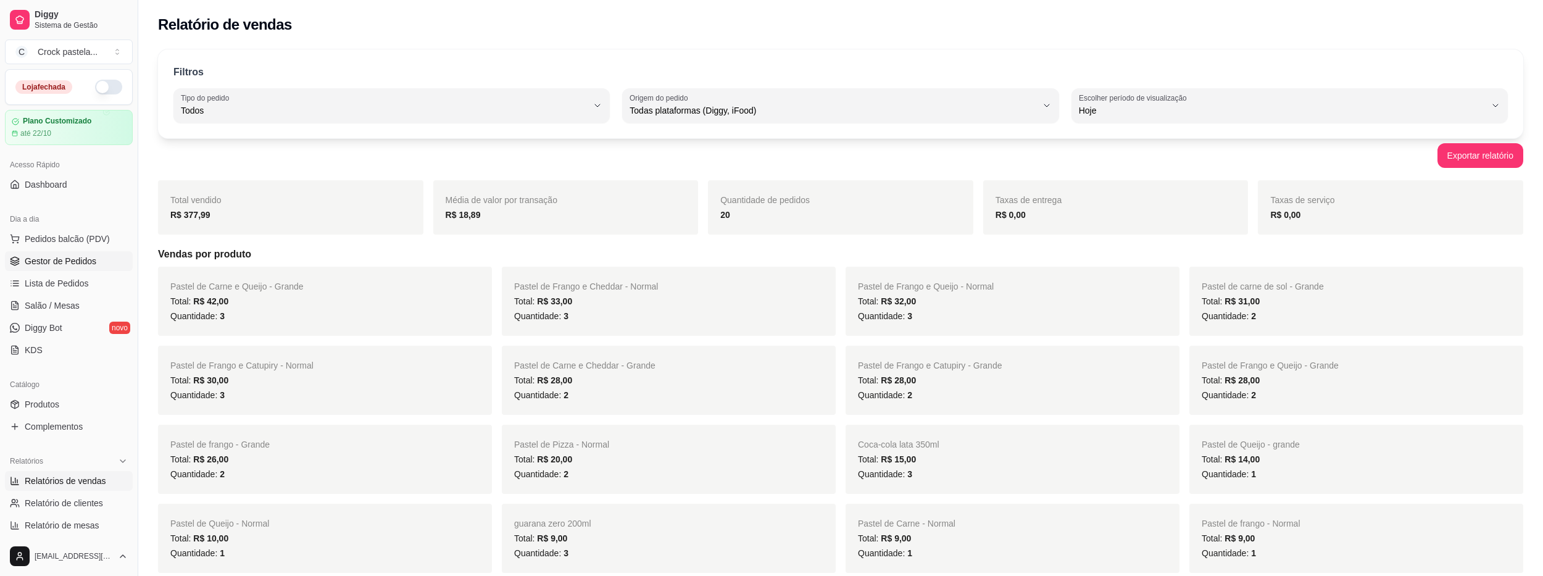
click at [62, 260] on span "Gestor de Pedidos" at bounding box center [61, 261] width 72 height 12
